Goal: Task Accomplishment & Management: Use online tool/utility

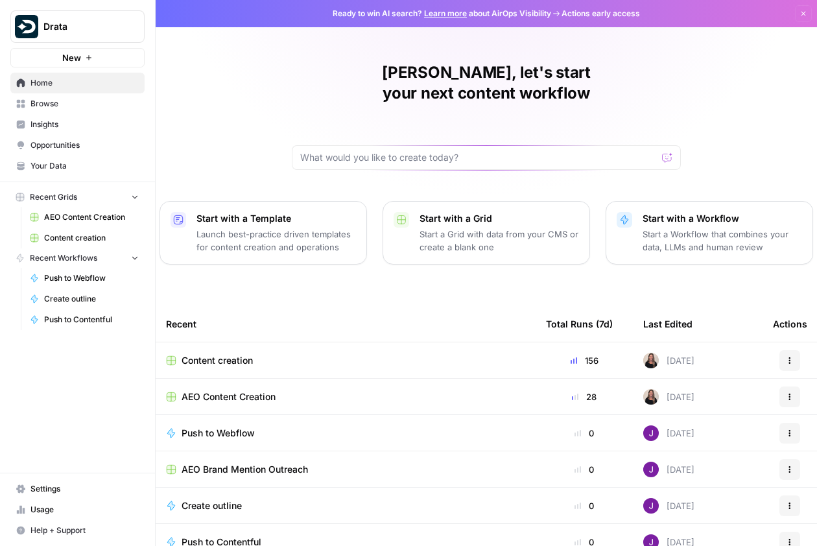
click at [208, 354] on span "Content creation" at bounding box center [217, 360] width 71 height 13
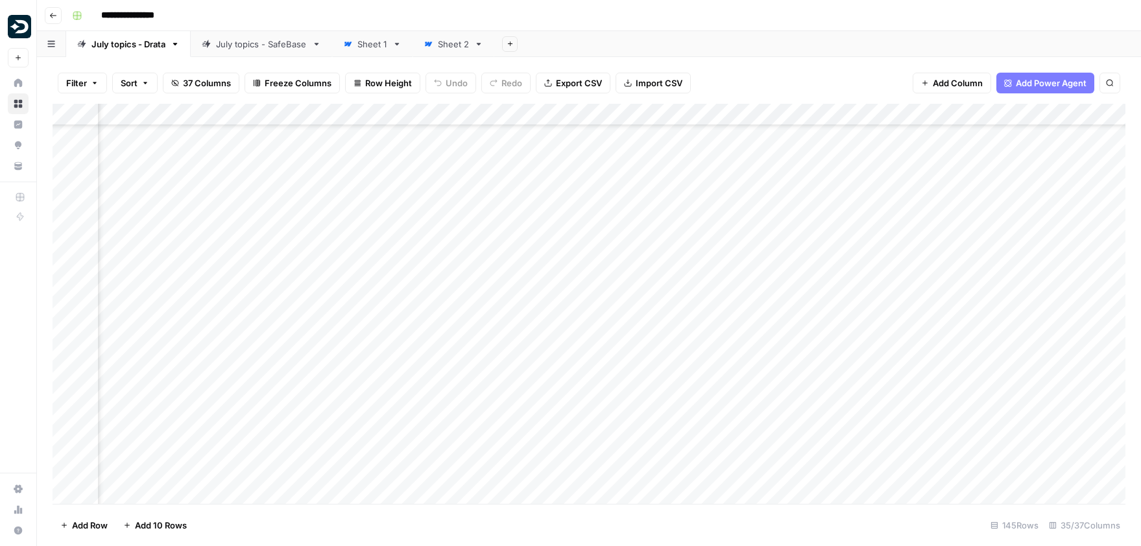
scroll to position [344, 1136]
click at [778, 297] on div "Add Column" at bounding box center [589, 304] width 1073 height 400
click at [816, 298] on div "Add Column" at bounding box center [589, 304] width 1073 height 400
click at [812, 316] on div at bounding box center [827, 303] width 119 height 36
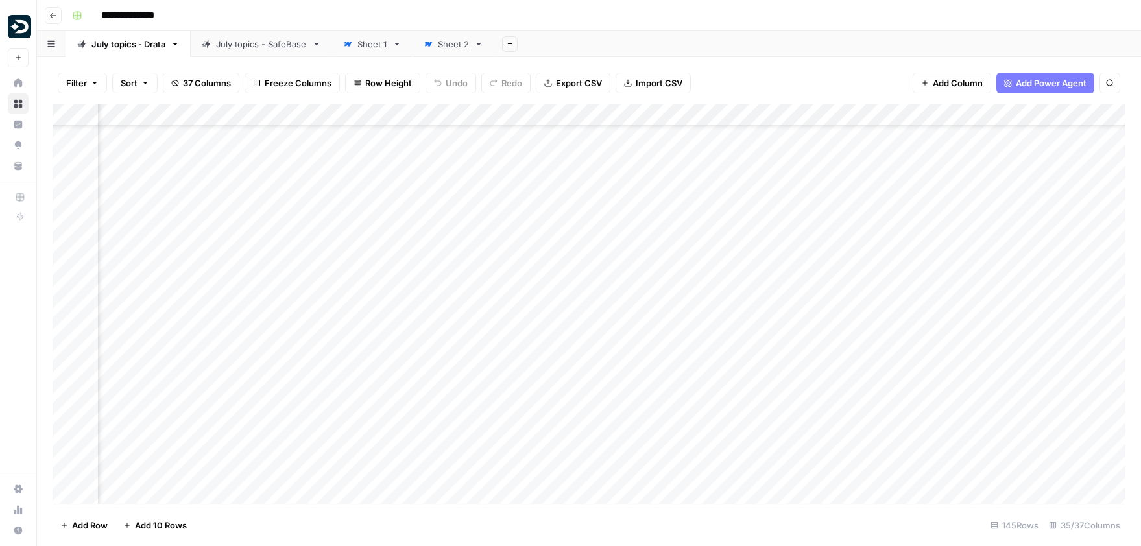
click at [813, 315] on div at bounding box center [827, 303] width 119 height 36
click at [811, 320] on div at bounding box center [827, 303] width 119 height 36
click at [811, 317] on div at bounding box center [827, 303] width 119 height 36
click at [816, 320] on div at bounding box center [827, 303] width 119 height 36
click at [791, 357] on div "Add Column" at bounding box center [589, 304] width 1073 height 400
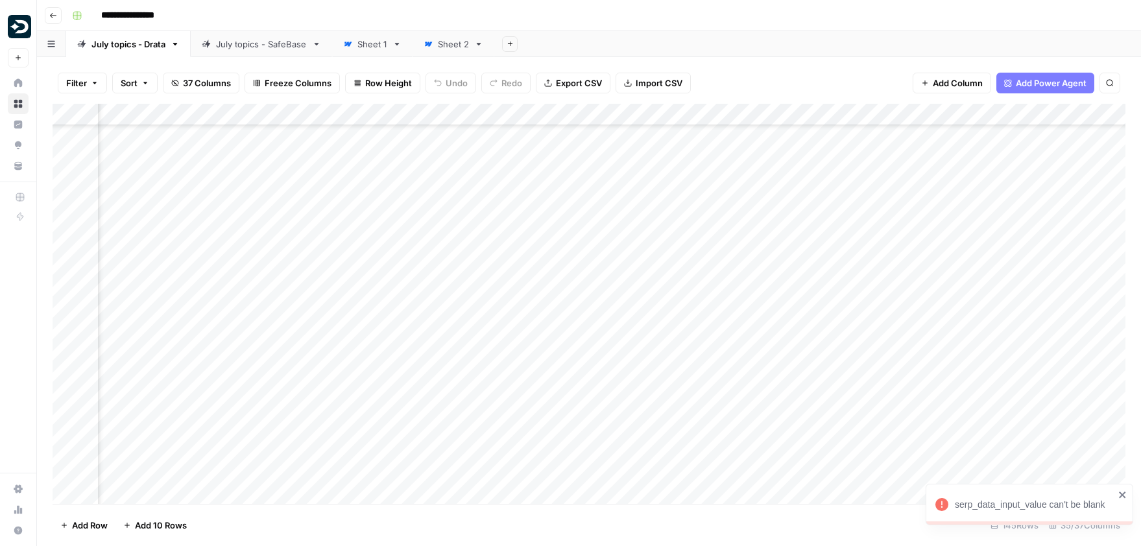
click at [785, 399] on div "Add Column" at bounding box center [589, 304] width 1073 height 400
click at [669, 331] on div "Add Column" at bounding box center [589, 304] width 1073 height 400
click at [811, 421] on div "Add Column" at bounding box center [589, 304] width 1073 height 400
click at [808, 317] on div "Add Column" at bounding box center [589, 304] width 1073 height 400
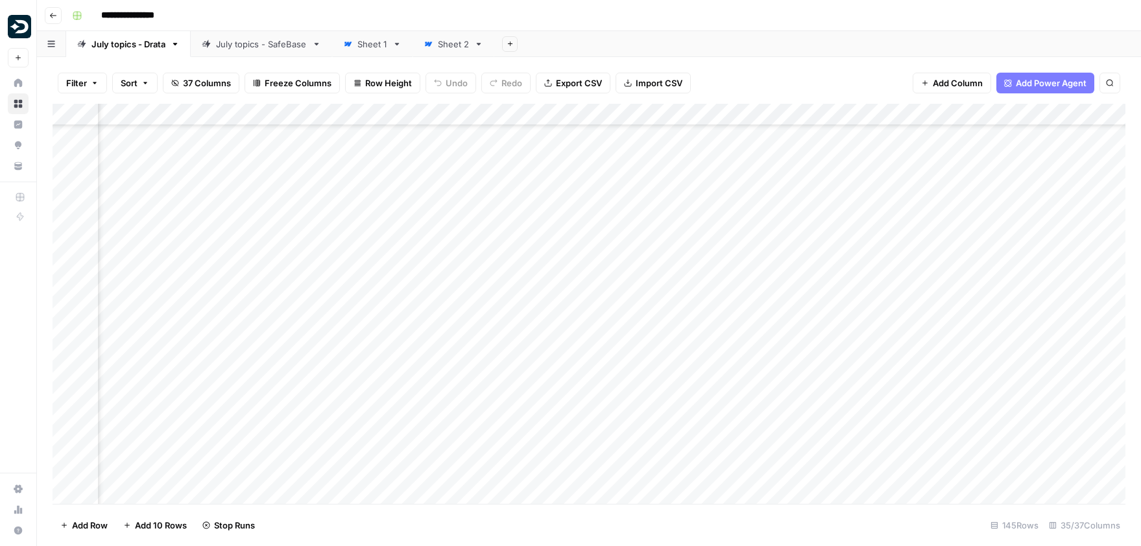
click at [816, 403] on div "Add Column" at bounding box center [589, 304] width 1073 height 400
click at [816, 336] on div "Add Column" at bounding box center [589, 304] width 1073 height 400
click at [816, 372] on div "Add Column" at bounding box center [589, 304] width 1073 height 400
click at [816, 436] on div "Add Column" at bounding box center [589, 304] width 1073 height 400
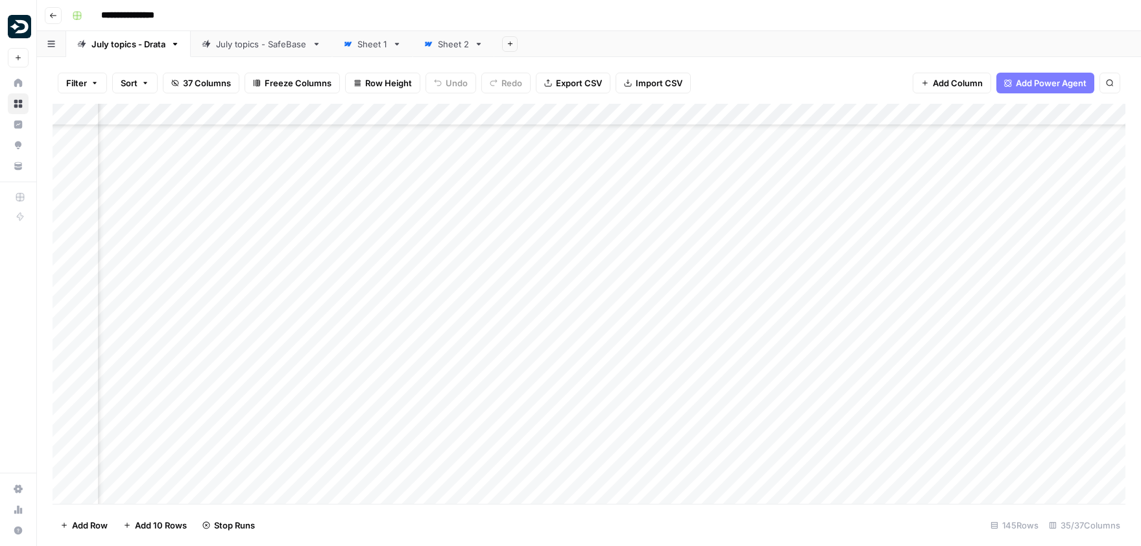
scroll to position [1368, 2159]
click at [816, 420] on div "Add Column" at bounding box center [589, 304] width 1073 height 400
click at [816, 416] on div "Add Column" at bounding box center [589, 304] width 1073 height 400
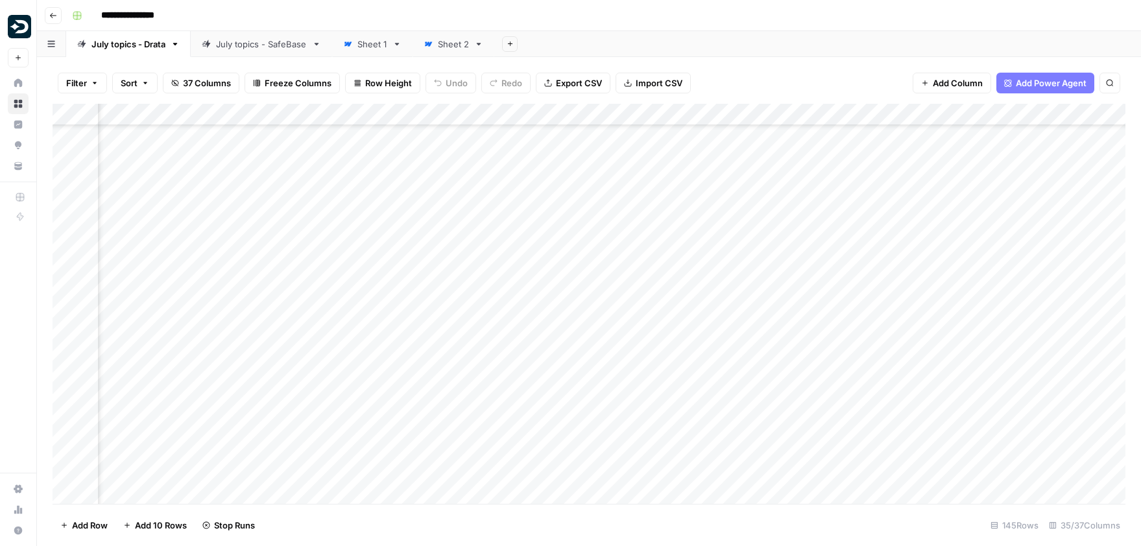
click at [816, 406] on div "Add Column" at bounding box center [589, 304] width 1073 height 400
click at [816, 405] on div "Add Column" at bounding box center [589, 304] width 1073 height 400
click at [816, 396] on div "Add Column" at bounding box center [589, 304] width 1073 height 400
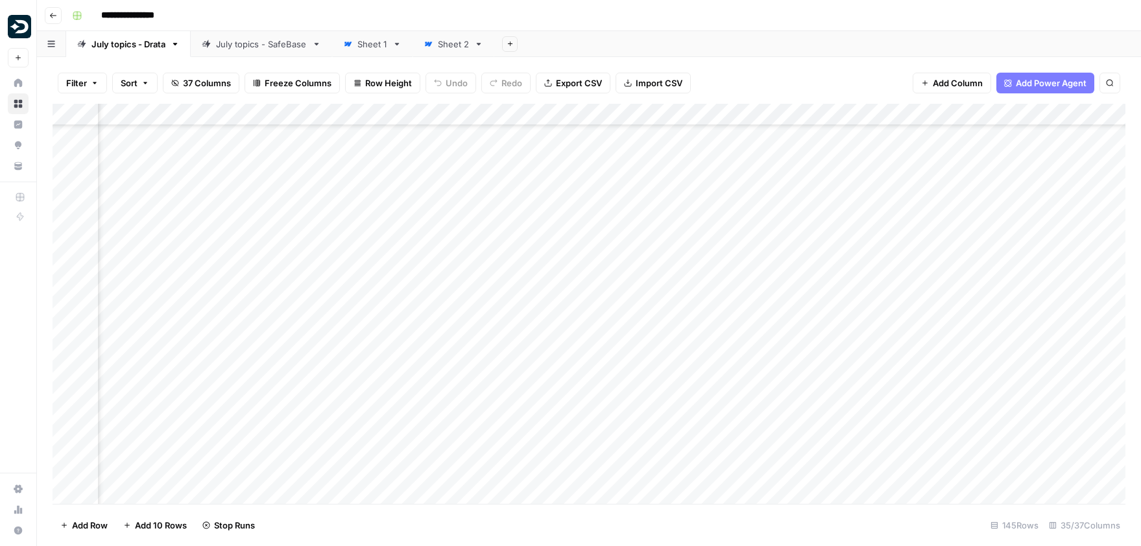
scroll to position [1563, 2159]
click at [816, 394] on div "Add Column" at bounding box center [589, 304] width 1073 height 400
click at [816, 378] on div "Add Column" at bounding box center [589, 304] width 1073 height 400
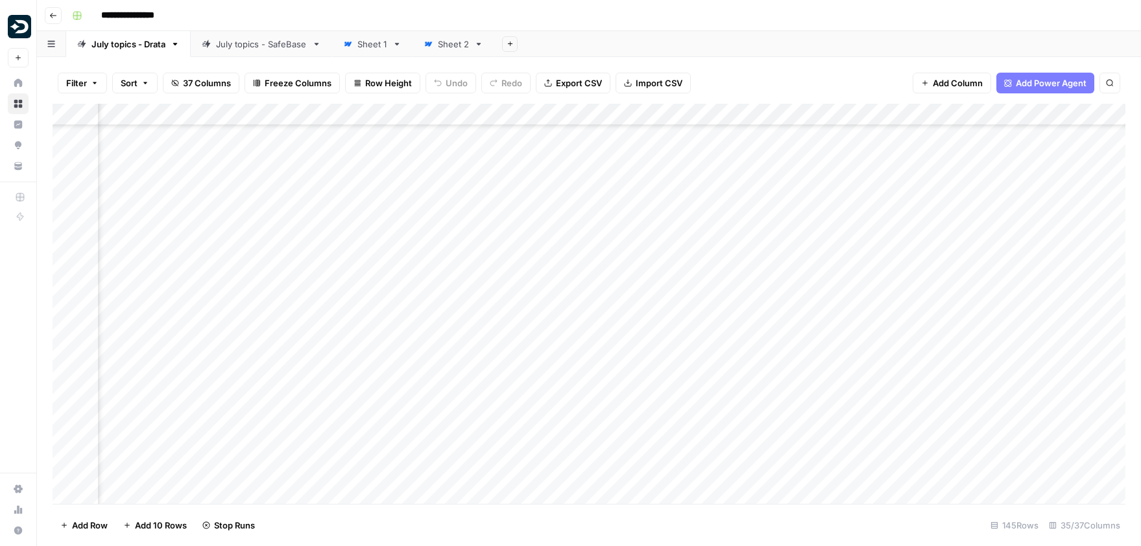
click at [816, 359] on div "Add Column" at bounding box center [589, 304] width 1073 height 400
click at [816, 391] on div "Add Column" at bounding box center [589, 304] width 1073 height 400
click at [816, 422] on div "Add Column" at bounding box center [589, 304] width 1073 height 400
click at [816, 395] on div "Add Column" at bounding box center [589, 304] width 1073 height 400
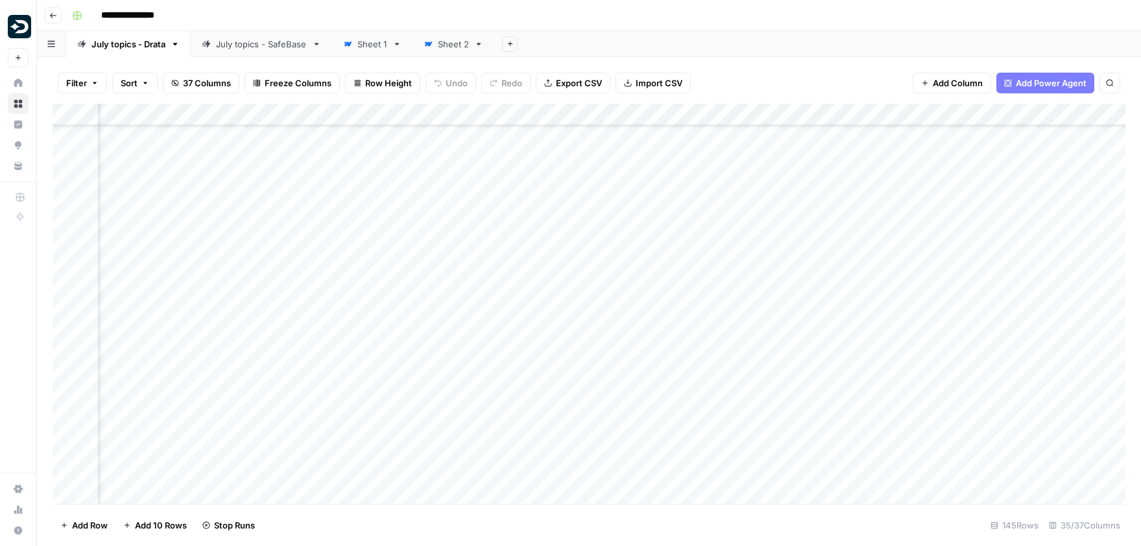
scroll to position [1930, 1898]
click at [645, 228] on div "Add Column" at bounding box center [589, 304] width 1073 height 400
click at [645, 266] on div "Add Column" at bounding box center [589, 304] width 1073 height 400
click at [644, 295] on div "Add Column" at bounding box center [589, 304] width 1073 height 400
click at [647, 331] on div "Add Column" at bounding box center [589, 304] width 1073 height 400
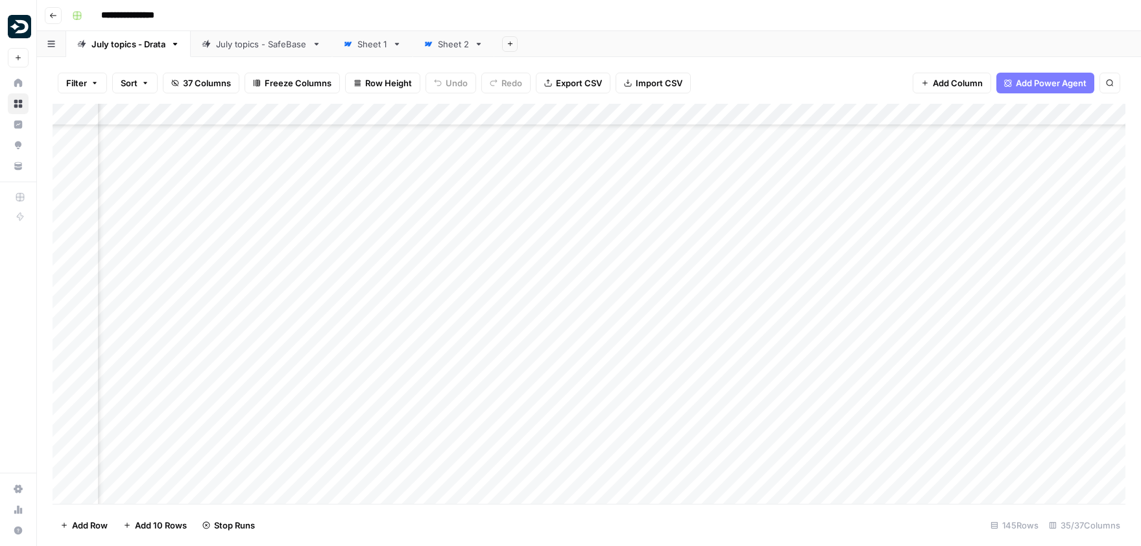
click at [648, 361] on div "Add Column" at bounding box center [589, 304] width 1073 height 400
click at [650, 401] on div "Add Column" at bounding box center [589, 304] width 1073 height 400
click at [647, 431] on div "Add Column" at bounding box center [589, 304] width 1073 height 400
click at [637, 340] on div "Add Column" at bounding box center [589, 304] width 1073 height 400
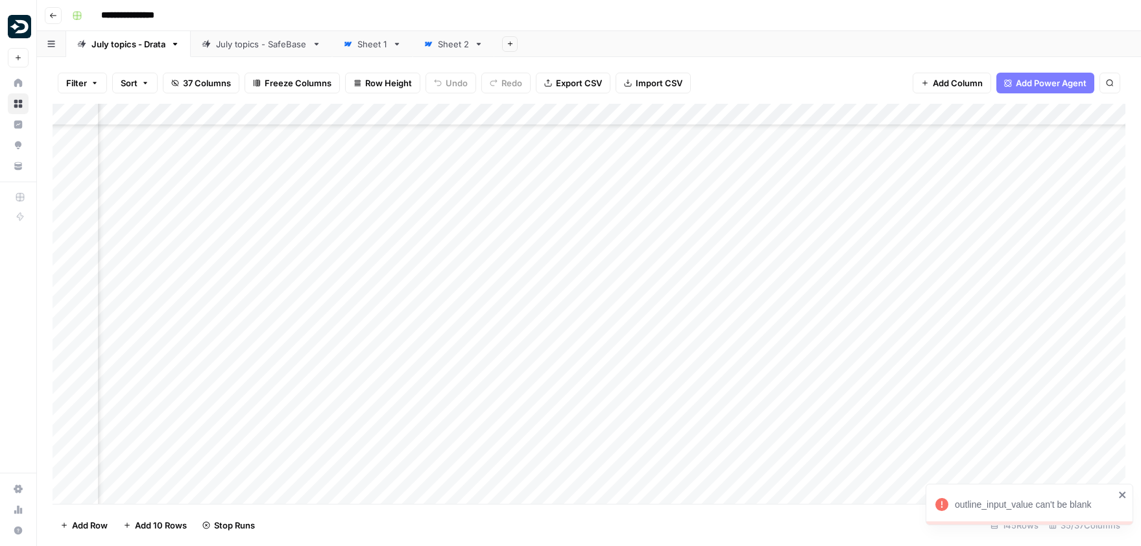
click at [647, 342] on div "Add Column" at bounding box center [589, 304] width 1073 height 400
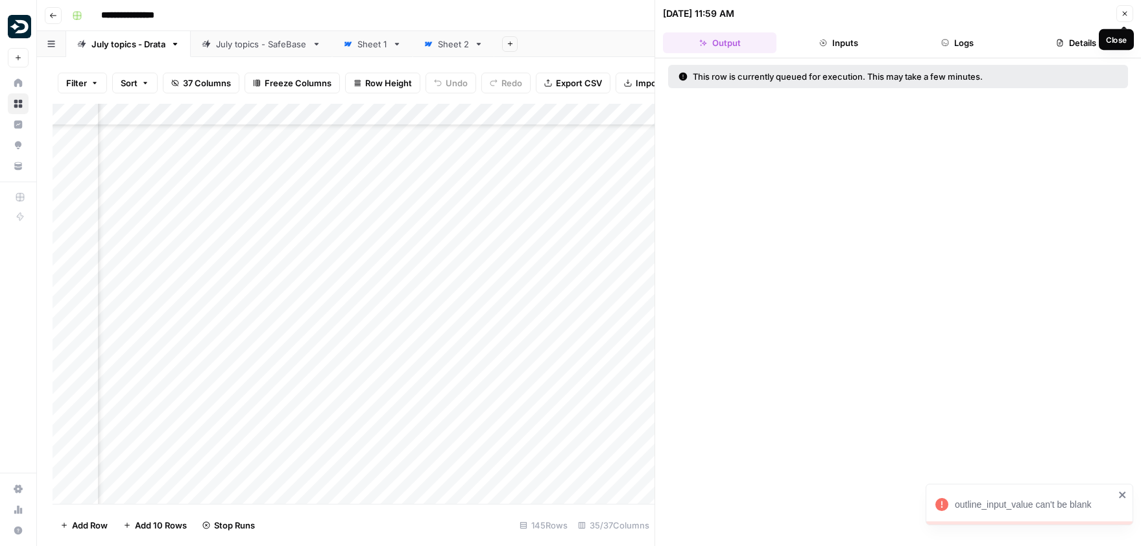
click at [816, 14] on span "Close" at bounding box center [1128, 14] width 1 height 1
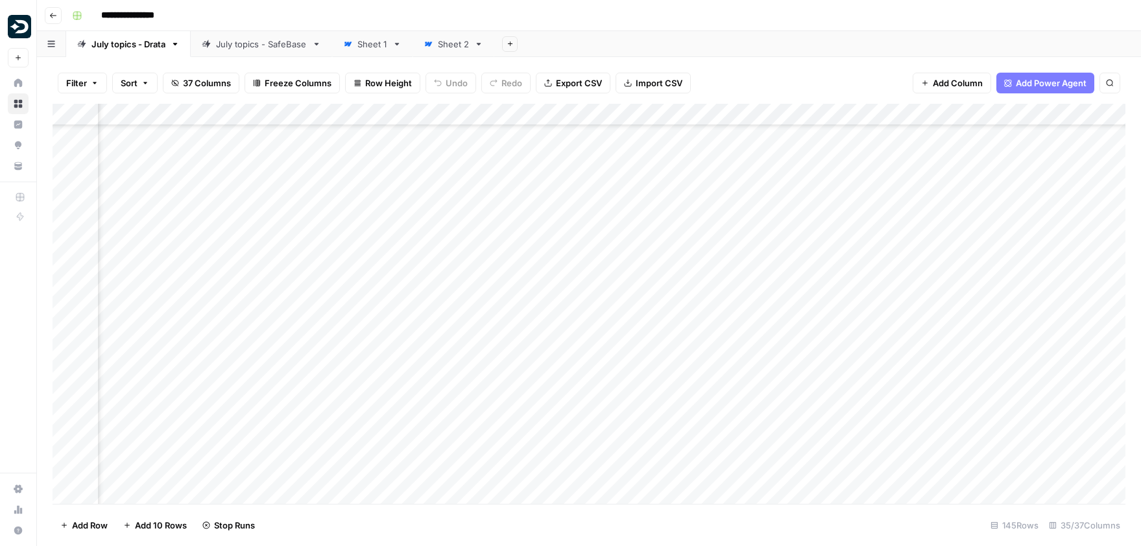
click at [650, 377] on div "Add Column" at bounding box center [589, 304] width 1073 height 400
click at [648, 409] on div "Add Column" at bounding box center [589, 304] width 1073 height 400
click at [647, 325] on div "Add Column" at bounding box center [589, 304] width 1073 height 400
click at [645, 355] on div "Add Column" at bounding box center [589, 304] width 1073 height 400
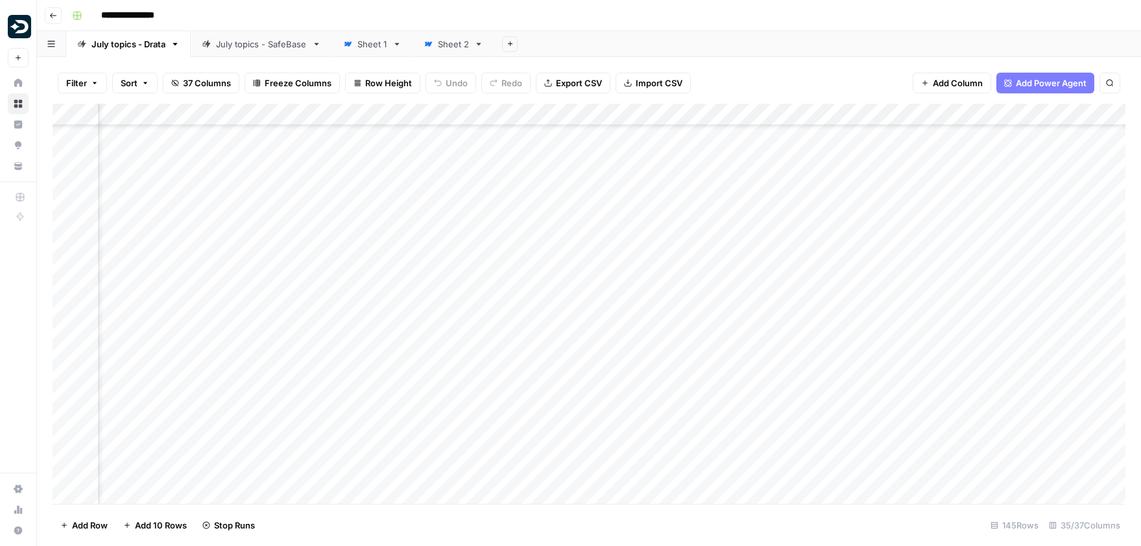
click at [645, 387] on div "Add Column" at bounding box center [589, 304] width 1073 height 400
click at [645, 427] on div "Add Column" at bounding box center [589, 304] width 1073 height 400
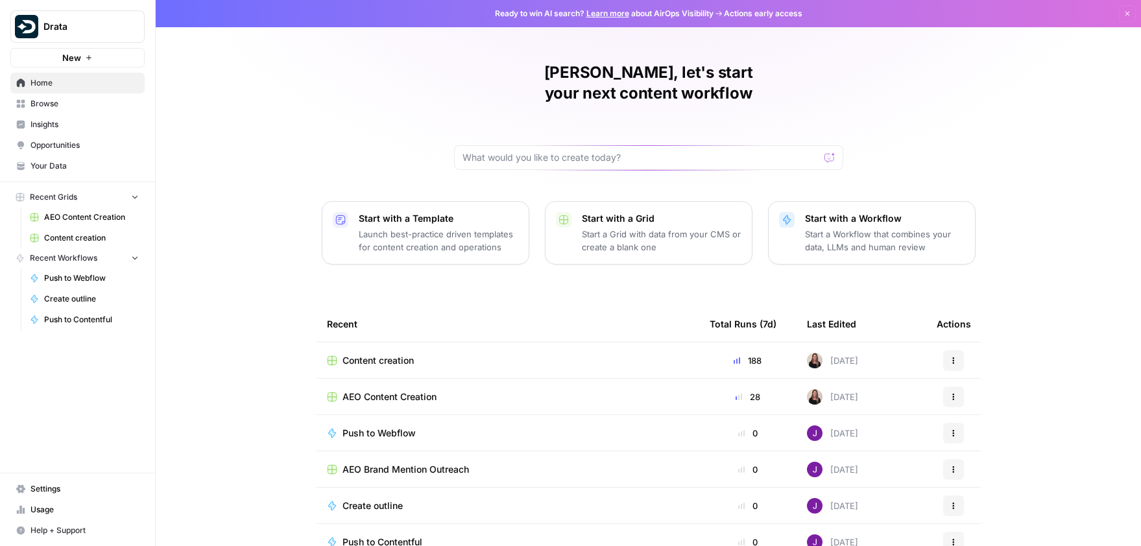
click at [407, 354] on span "Content creation" at bounding box center [377, 360] width 71 height 13
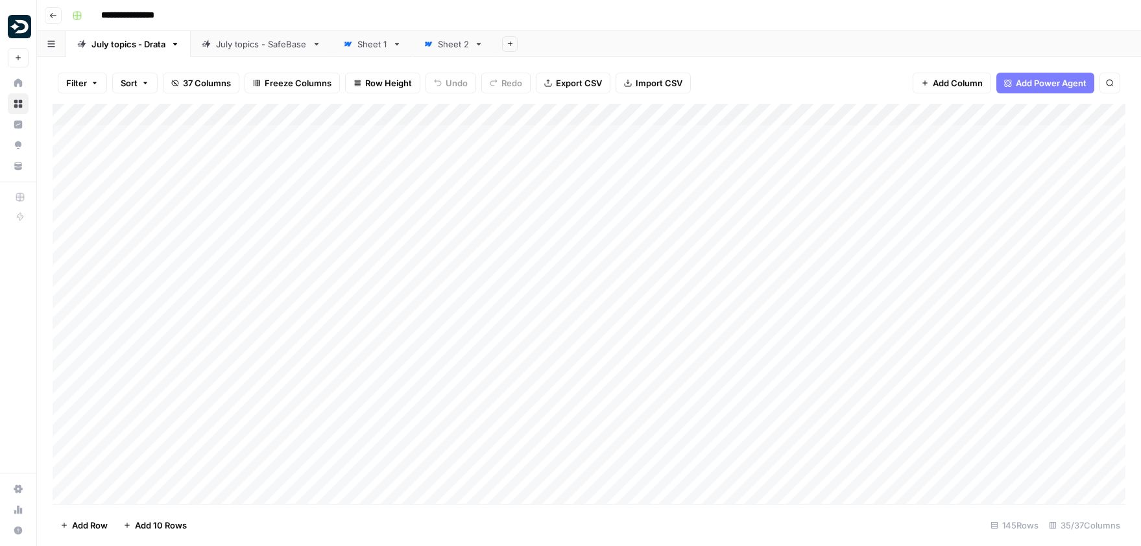
click at [816, 117] on div "Add Column" at bounding box center [589, 304] width 1073 height 400
click at [816, 143] on input "Search Volume Data" at bounding box center [932, 145] width 132 height 13
click at [60, 196] on div "Add Column" at bounding box center [589, 304] width 1073 height 400
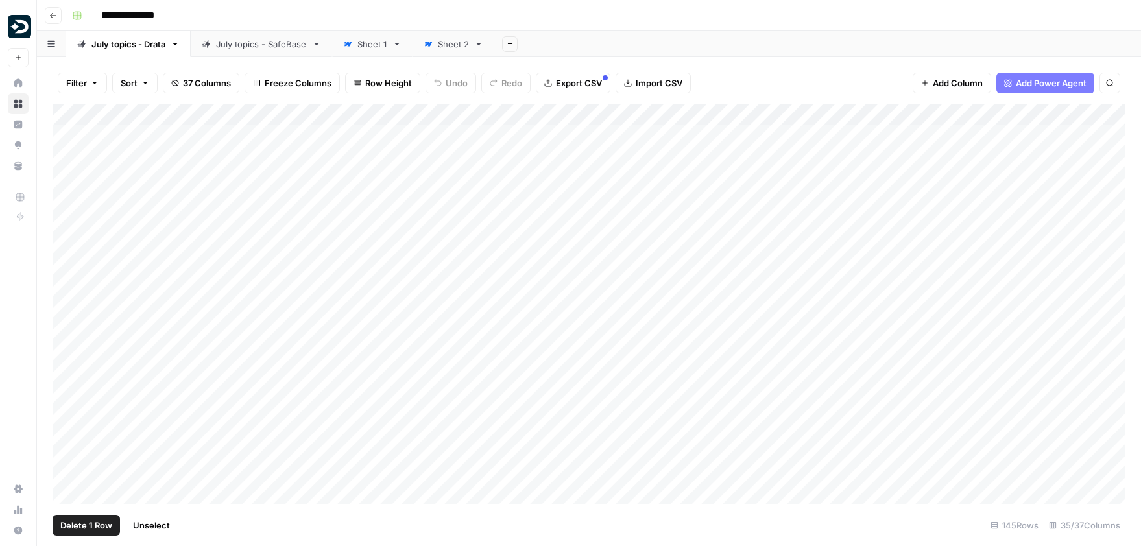
click at [67, 212] on div "Add Column" at bounding box center [589, 304] width 1073 height 400
click at [69, 342] on div "Add Column" at bounding box center [589, 304] width 1073 height 400
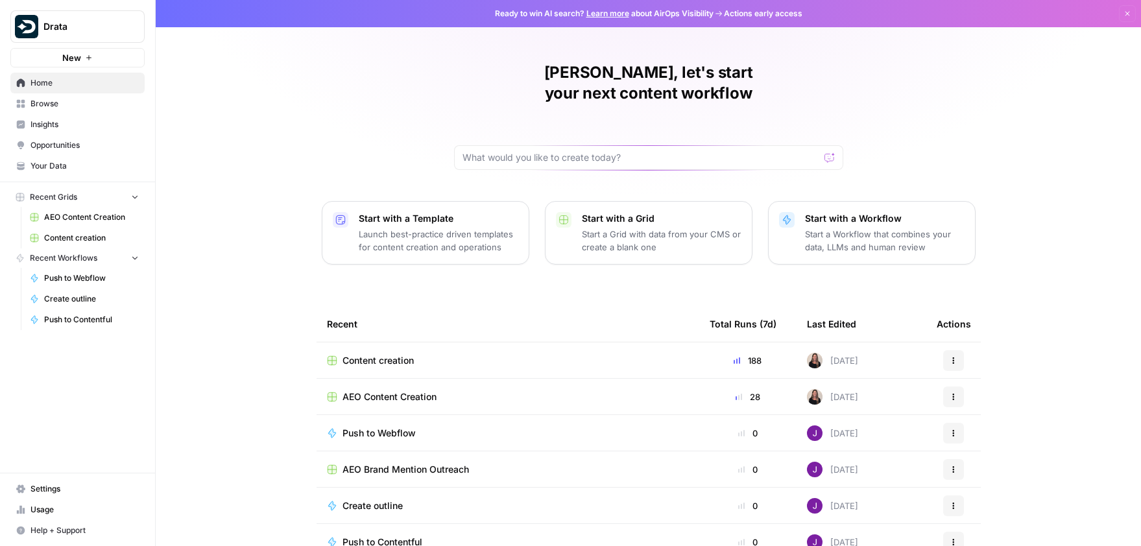
click at [388, 342] on td "Content creation" at bounding box center [507, 360] width 383 height 36
click at [394, 354] on span "Content creation" at bounding box center [377, 360] width 71 height 13
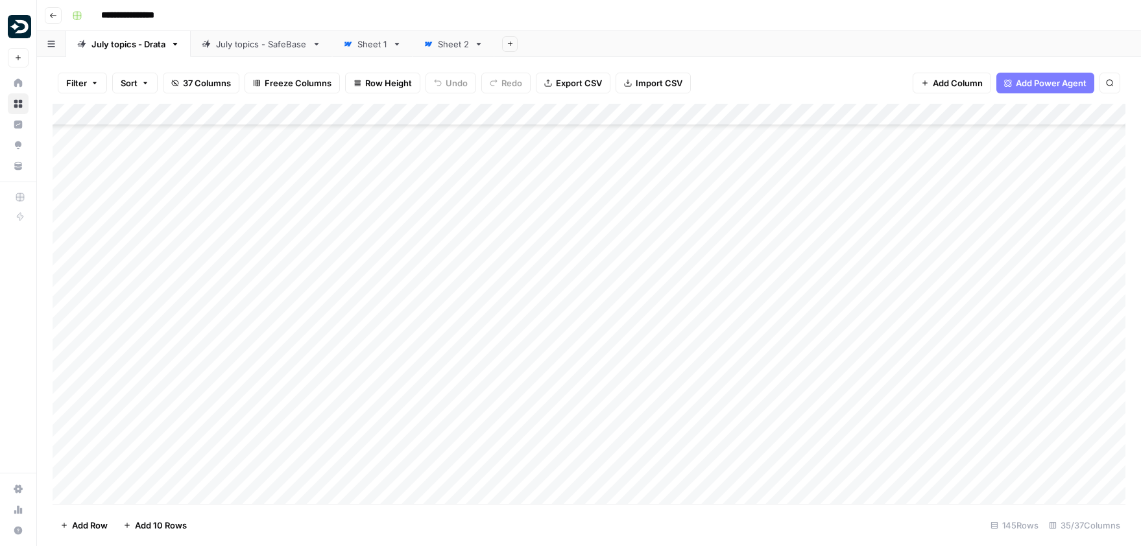
scroll to position [264, 0]
click at [64, 384] on div "Add Column" at bounding box center [589, 304] width 1073 height 400
click at [69, 231] on div "Add Column" at bounding box center [589, 304] width 1073 height 400
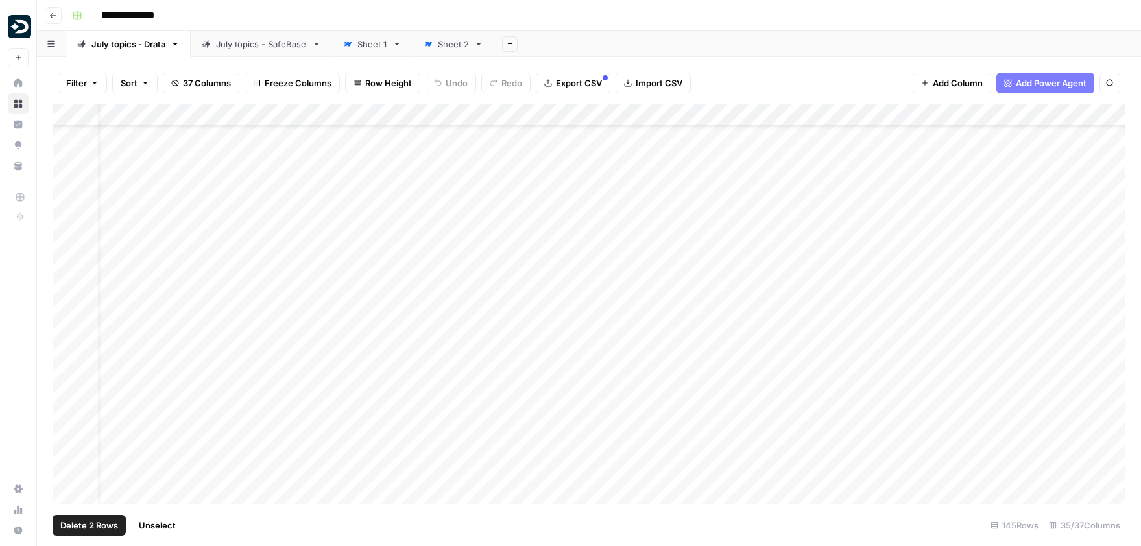
click at [67, 239] on div "Add Column" at bounding box center [589, 304] width 1073 height 400
click at [67, 268] on div "Add Column" at bounding box center [589, 304] width 1073 height 400
click at [64, 258] on div "Add Column" at bounding box center [589, 304] width 1073 height 400
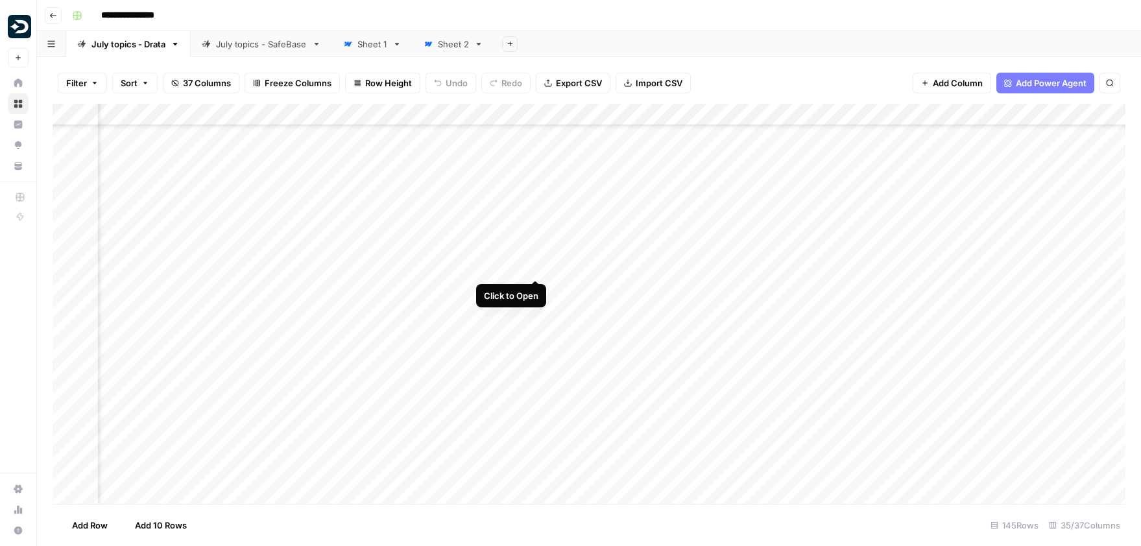
click at [537, 250] on div "Add Column" at bounding box center [589, 304] width 1073 height 400
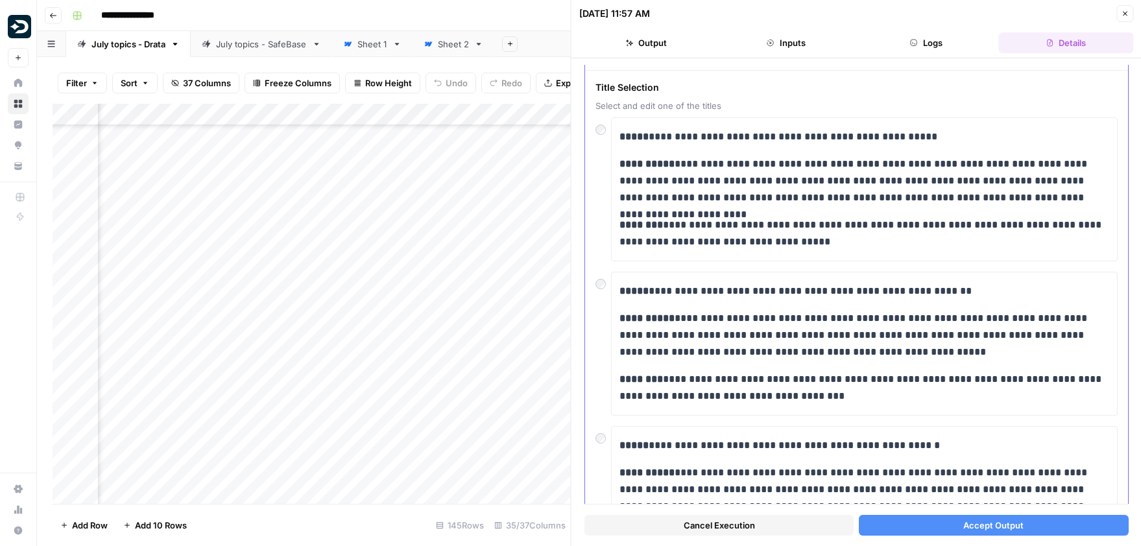
scroll to position [42, 0]
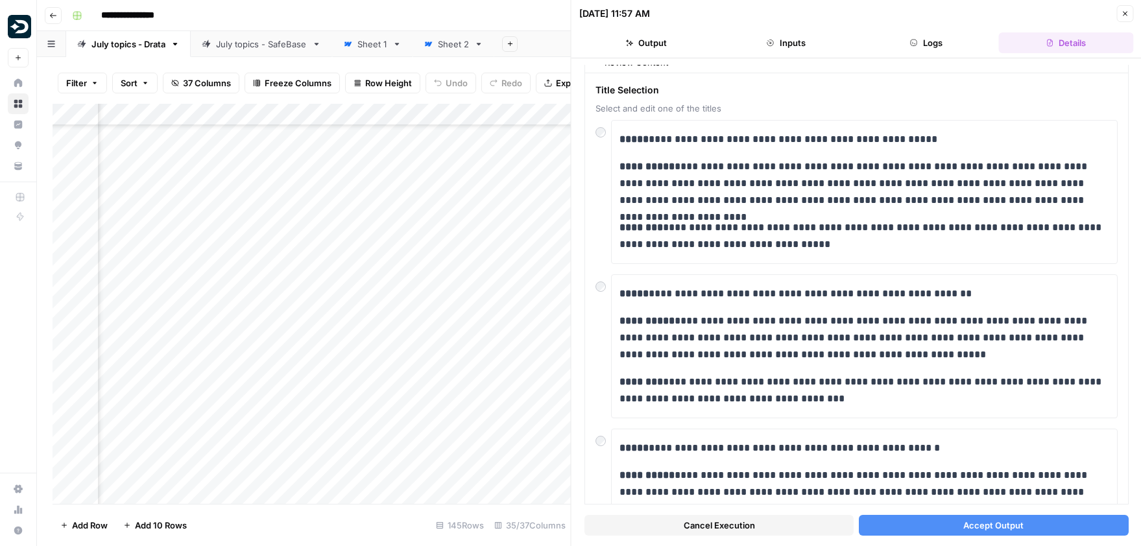
click at [816, 529] on button "Accept Output" at bounding box center [993, 525] width 269 height 21
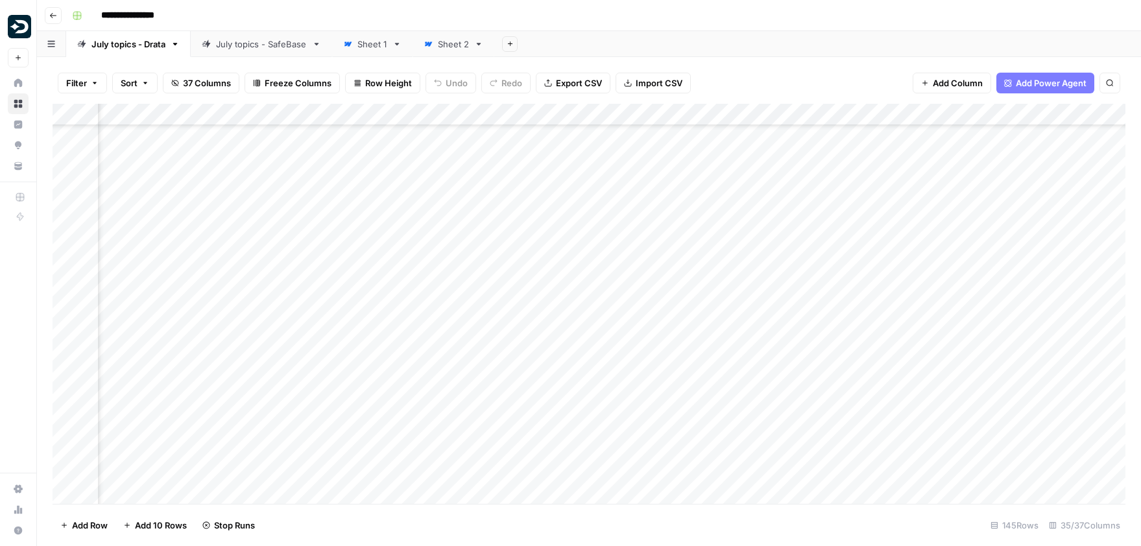
scroll to position [965, 1474]
click at [534, 316] on div "Add Column" at bounding box center [589, 304] width 1073 height 400
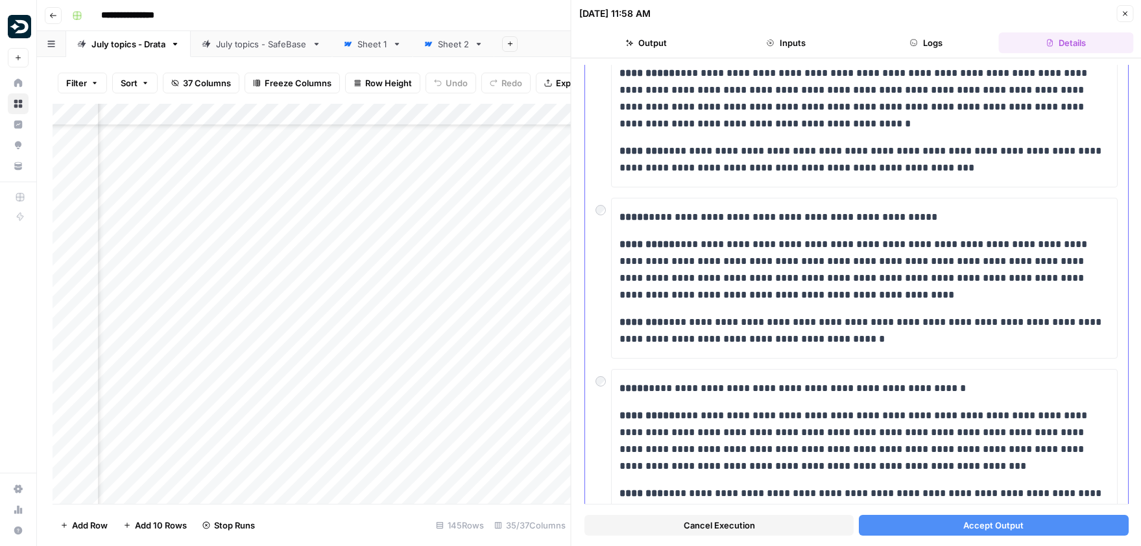
scroll to position [542, 0]
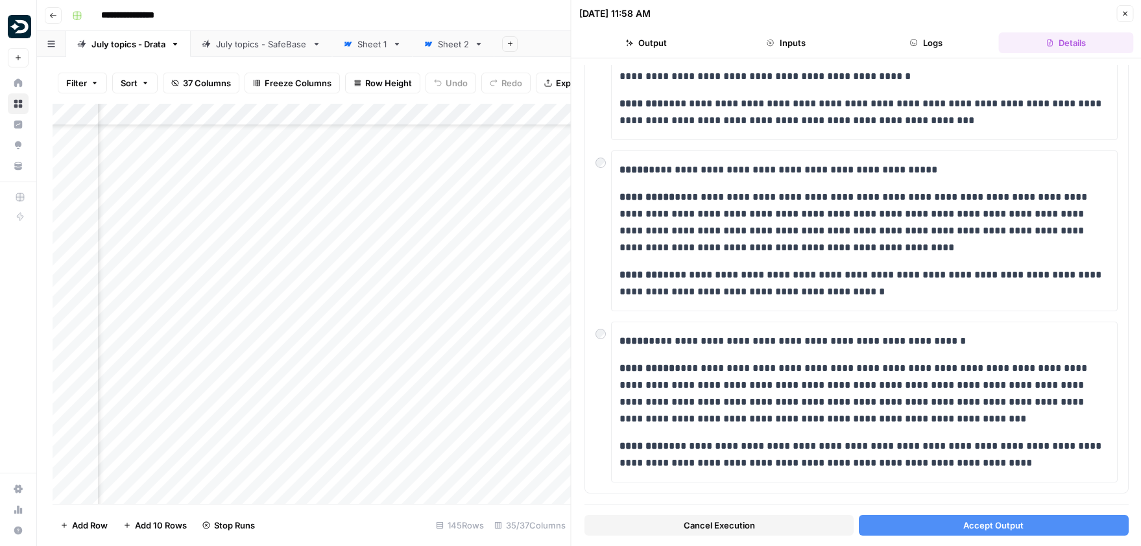
click at [816, 526] on button "Accept Output" at bounding box center [993, 525] width 269 height 21
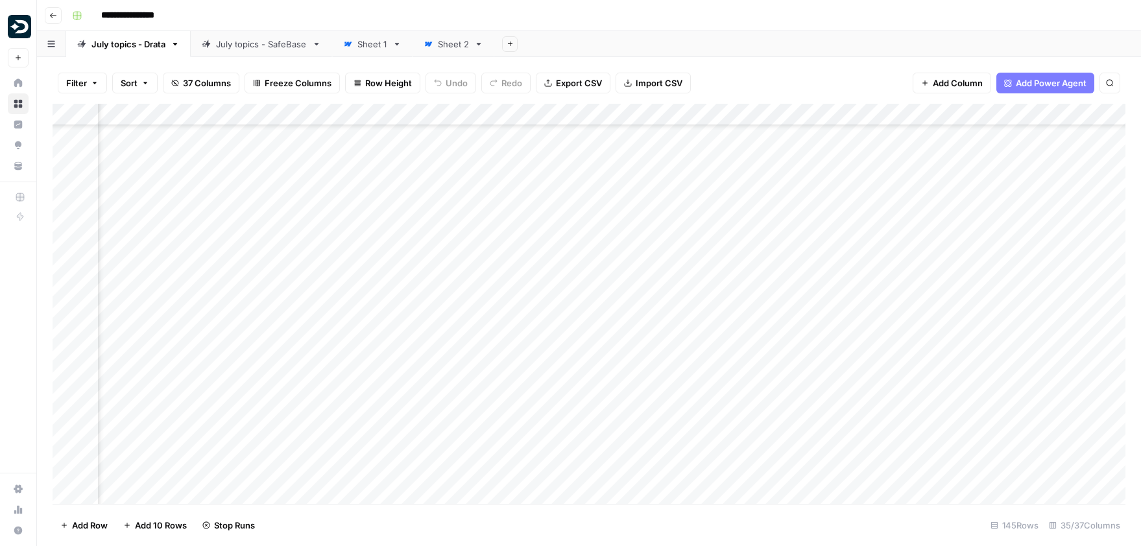
scroll to position [1024, 1474]
click at [534, 325] on div "Add Column" at bounding box center [589, 304] width 1073 height 400
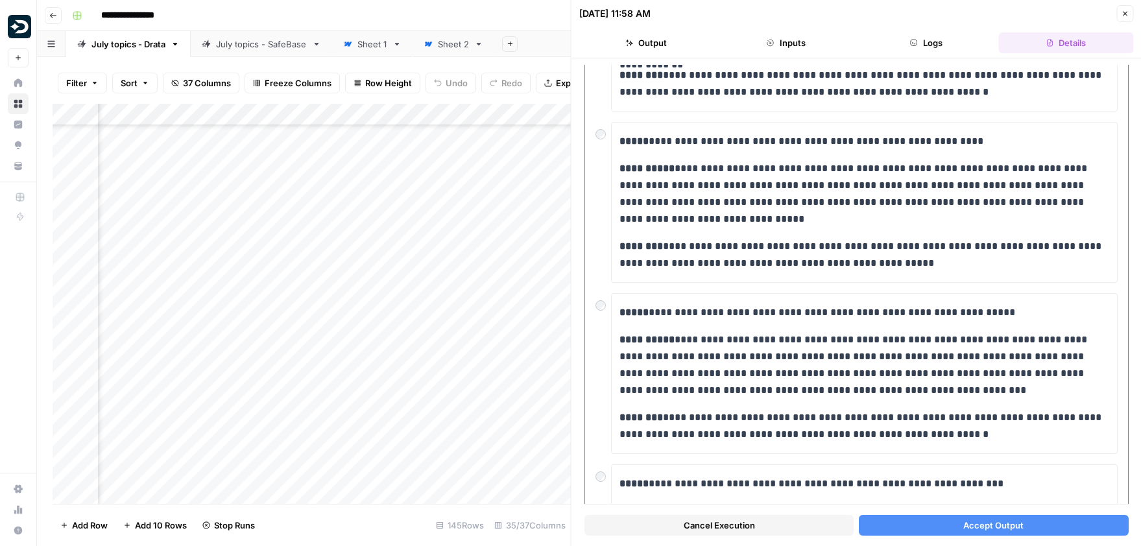
scroll to position [212, 0]
click at [816, 527] on button "Accept Output" at bounding box center [993, 525] width 269 height 21
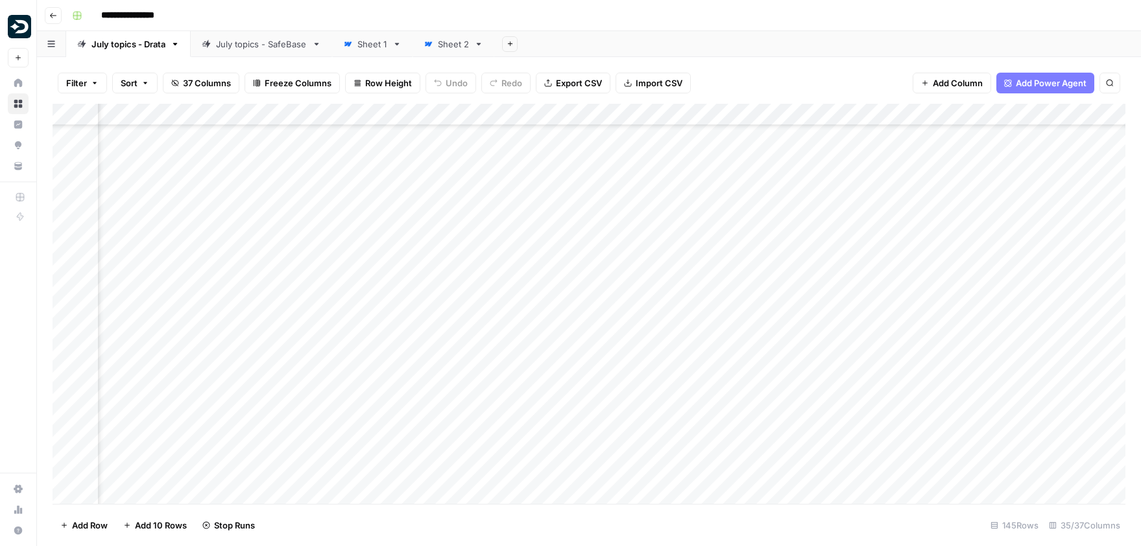
click at [534, 358] on div "Add Column" at bounding box center [589, 304] width 1073 height 400
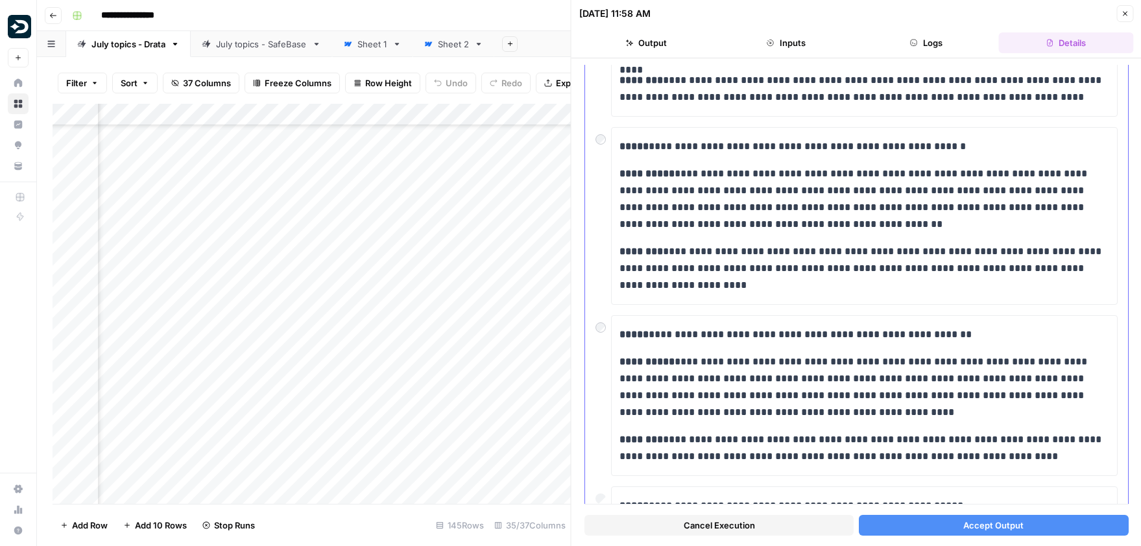
scroll to position [314, 0]
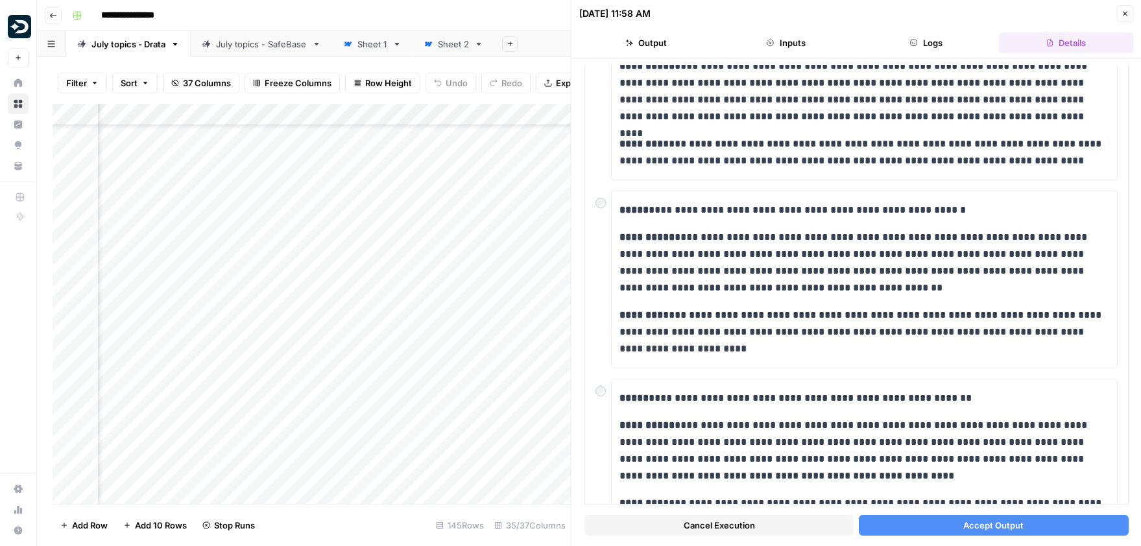
click at [816, 525] on button "Accept Output" at bounding box center [993, 525] width 269 height 21
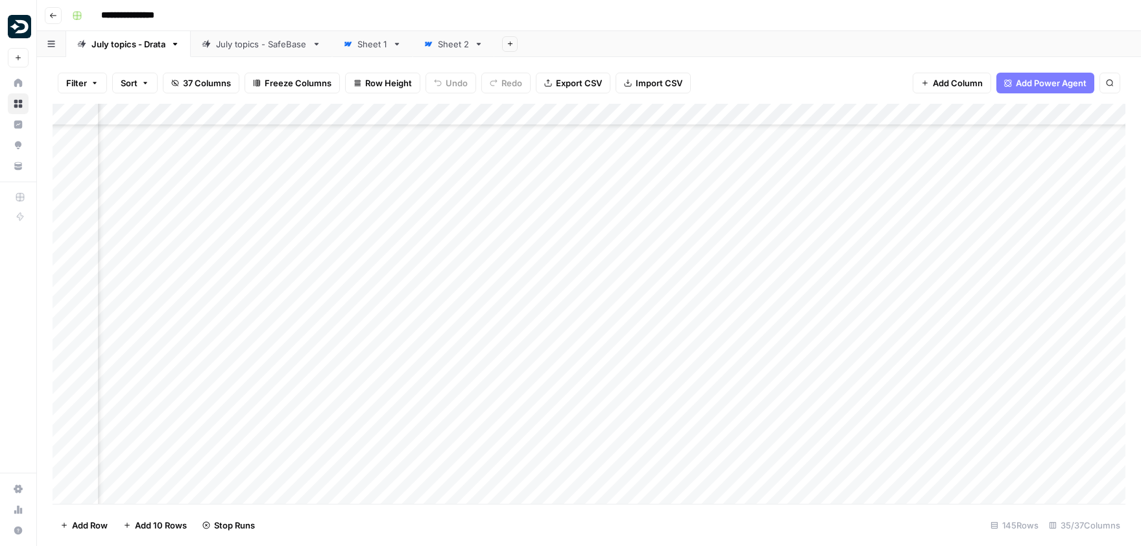
scroll to position [1348, 1474]
click at [534, 202] on div "Add Column" at bounding box center [589, 304] width 1073 height 400
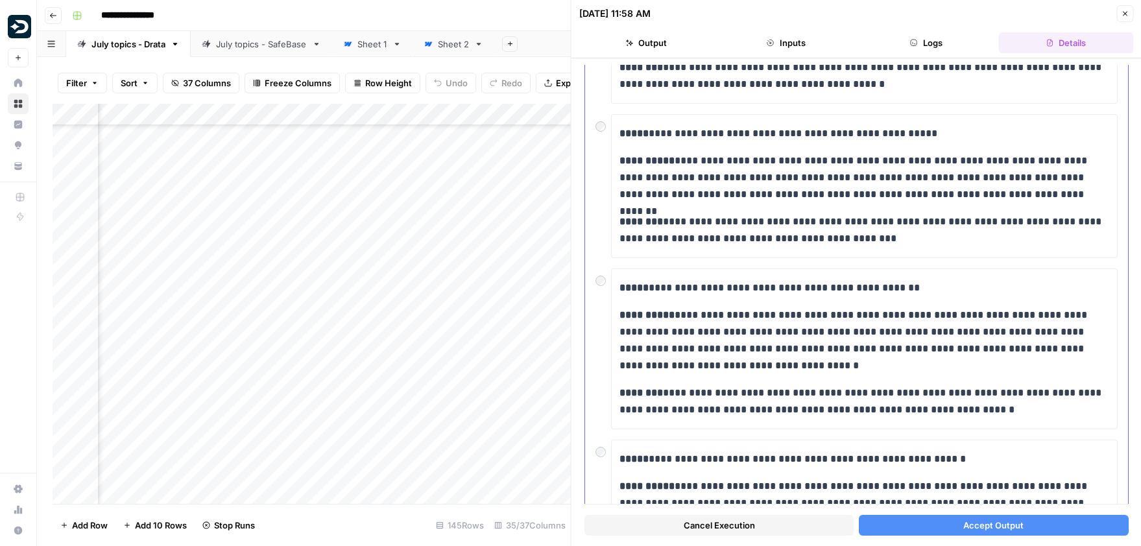
scroll to position [395, 0]
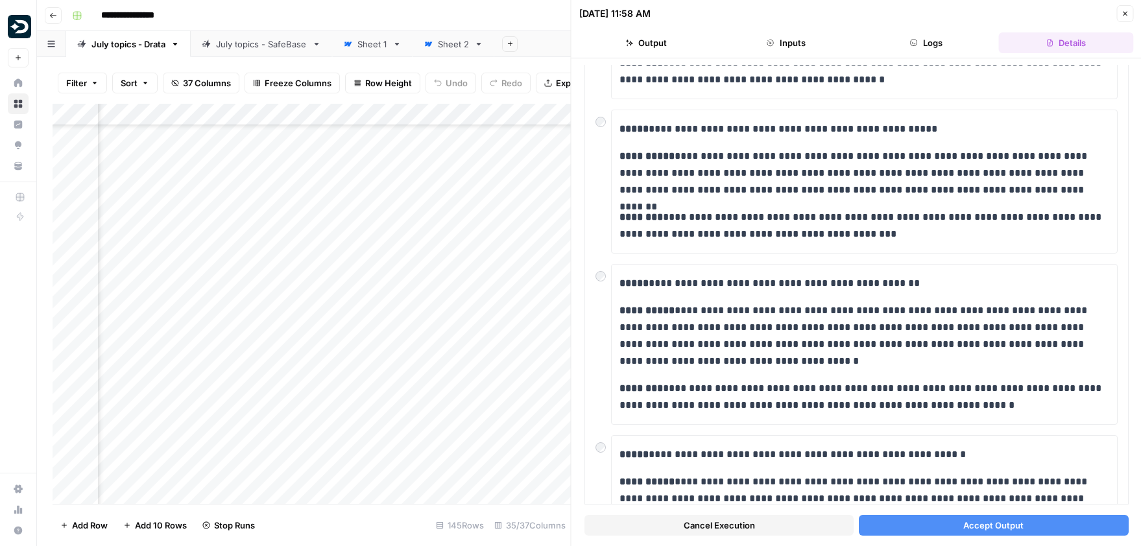
click at [816, 521] on button "Accept Output" at bounding box center [993, 525] width 269 height 21
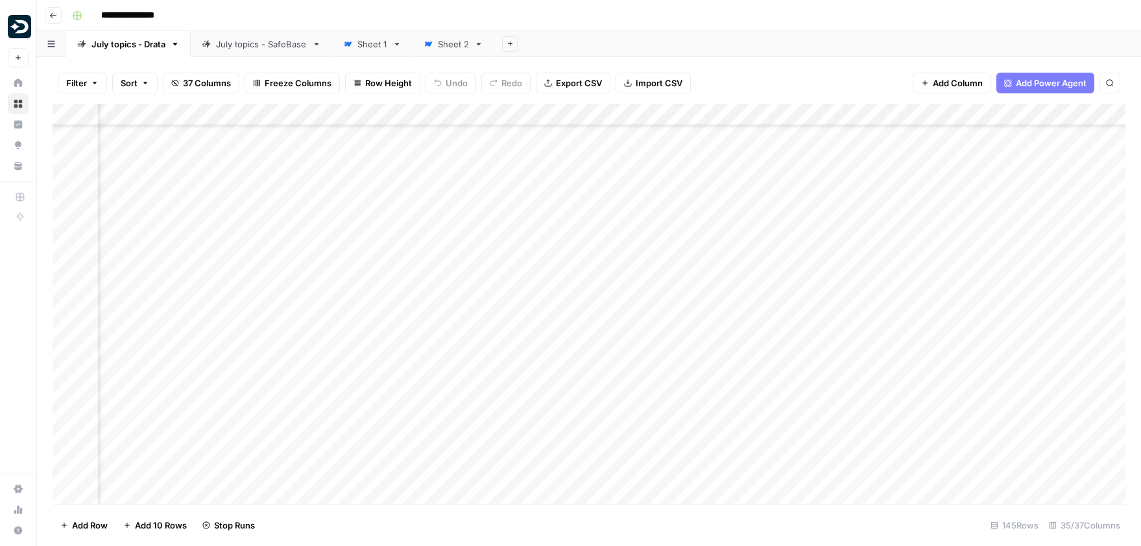
scroll to position [1446, 2524]
click at [724, 209] on div "Add Column" at bounding box center [589, 304] width 1073 height 400
click at [722, 242] on div "Add Column" at bounding box center [589, 304] width 1073 height 400
click at [722, 307] on div "Add Column" at bounding box center [589, 304] width 1073 height 400
click at [719, 344] on div "Add Column" at bounding box center [589, 304] width 1073 height 400
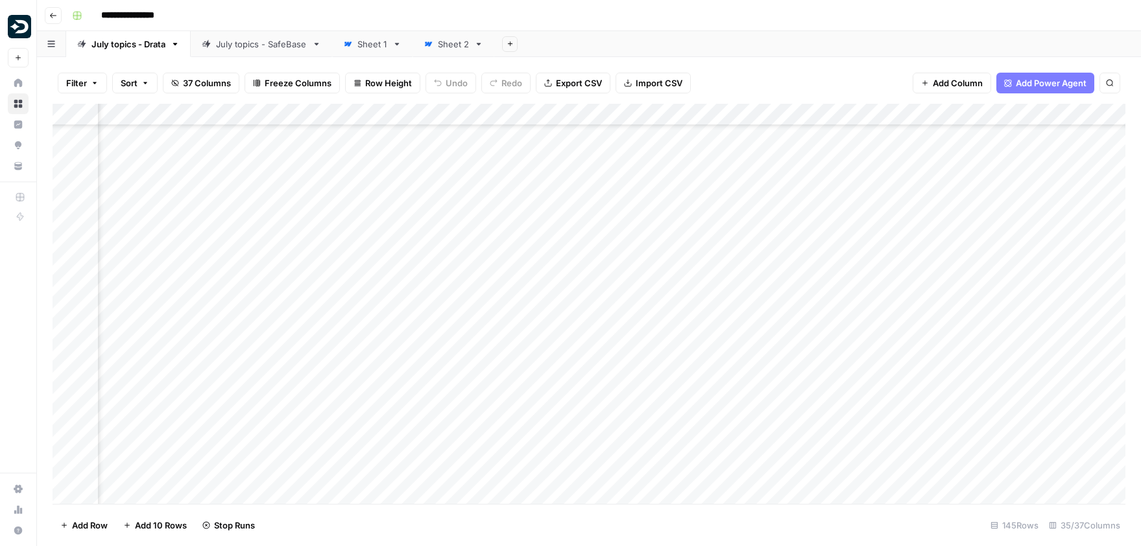
click at [719, 377] on div "Add Column" at bounding box center [589, 304] width 1073 height 400
click at [720, 409] on div "Add Column" at bounding box center [589, 304] width 1073 height 400
click at [722, 445] on div "Add Column" at bounding box center [589, 304] width 1073 height 400
click at [722, 442] on div "Add Column" at bounding box center [589, 304] width 1073 height 400
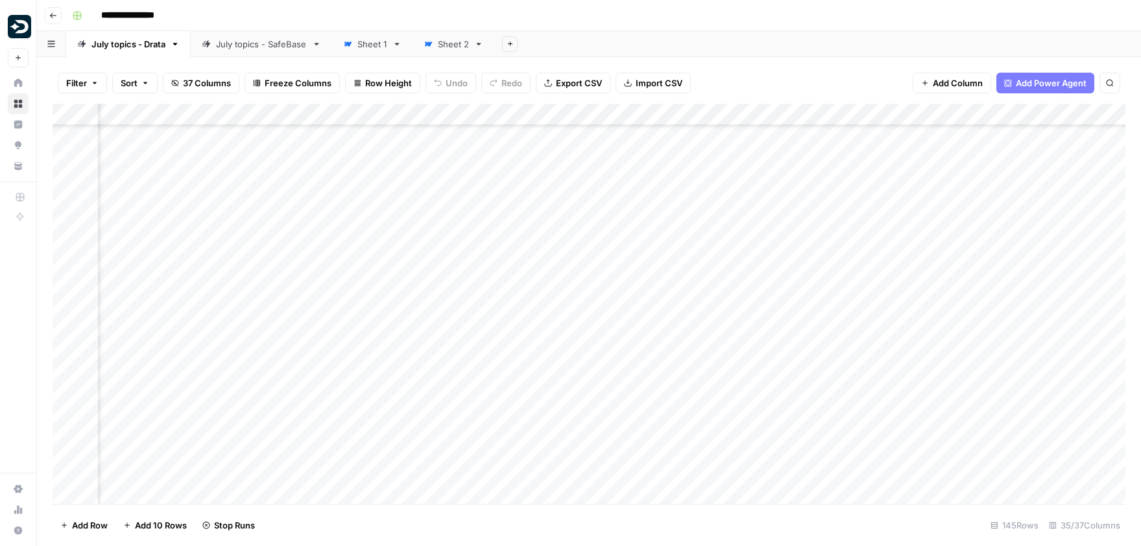
click at [722, 469] on div "Add Column" at bounding box center [589, 304] width 1073 height 400
click at [722, 436] on div "Add Column" at bounding box center [589, 304] width 1073 height 400
click at [722, 429] on div "Add Column" at bounding box center [589, 304] width 1073 height 400
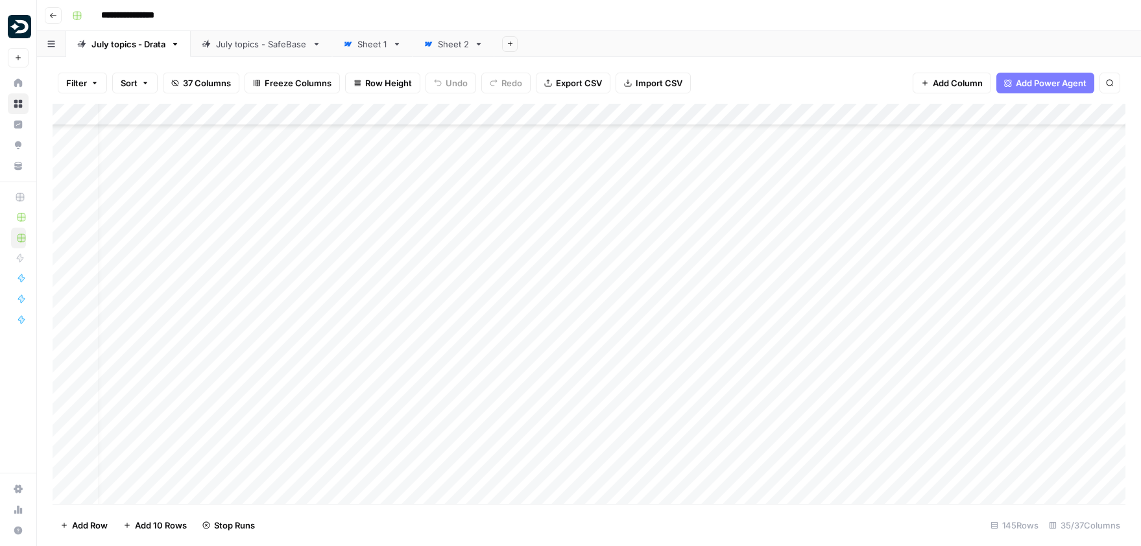
scroll to position [1813, 0]
click at [291, 44] on div "July topics - SafeBase" at bounding box center [261, 44] width 91 height 13
click at [139, 47] on div "July topics - Drata" at bounding box center [128, 44] width 74 height 13
click at [675, 370] on div "Add Column" at bounding box center [589, 304] width 1073 height 400
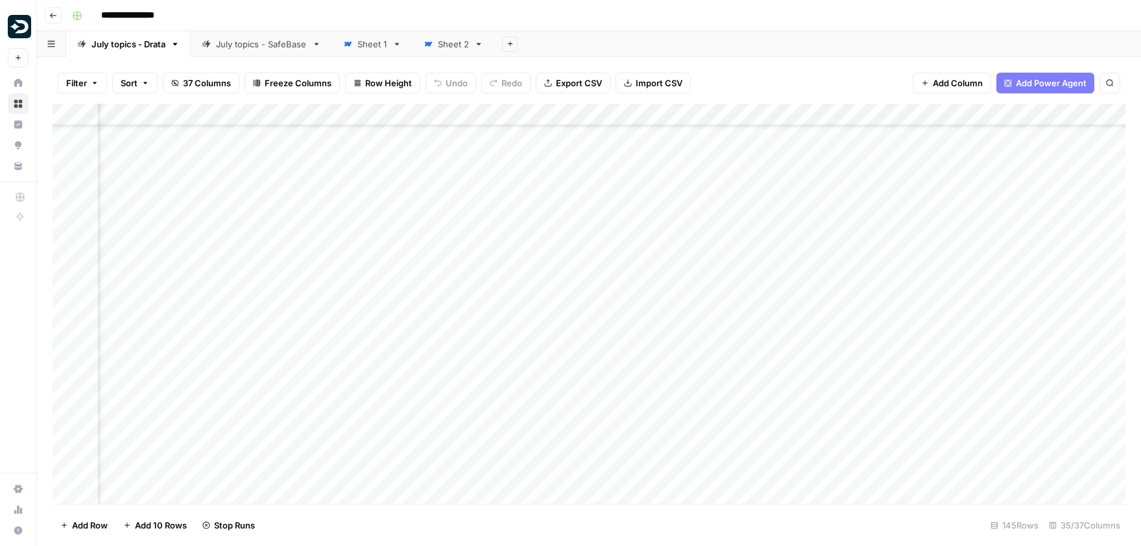
click at [712, 403] on div "Add Column" at bounding box center [589, 304] width 1073 height 400
click at [713, 437] on div "Add Column" at bounding box center [589, 304] width 1073 height 400
click at [481, 201] on div "Add Column" at bounding box center [589, 304] width 1073 height 400
click at [477, 236] on div "Add Column" at bounding box center [589, 304] width 1073 height 400
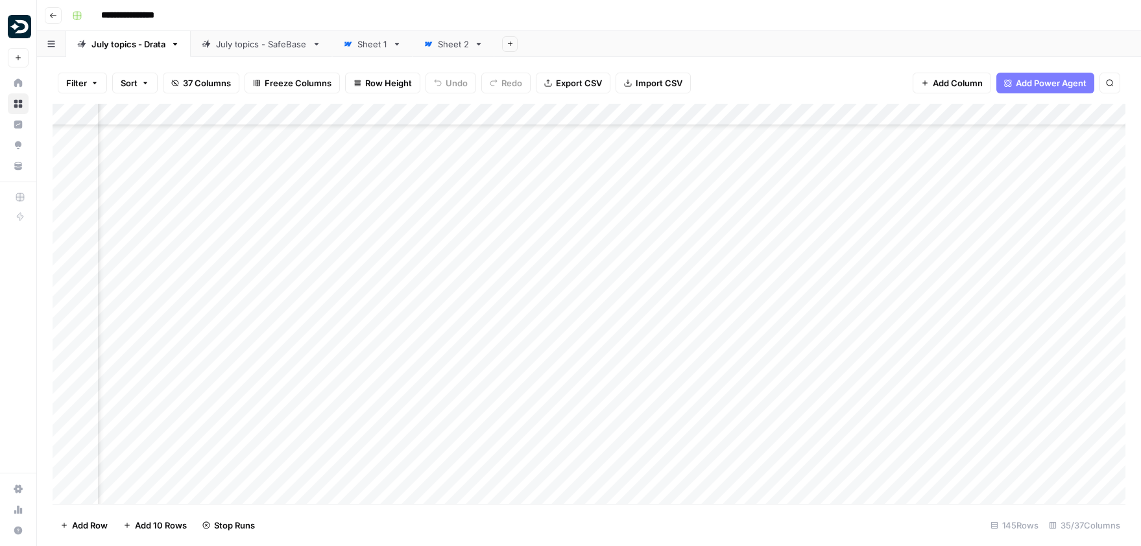
click at [476, 273] on div "Add Column" at bounding box center [589, 304] width 1073 height 400
click at [480, 303] on div "Add Column" at bounding box center [589, 304] width 1073 height 400
click at [481, 340] on div "Add Column" at bounding box center [589, 304] width 1073 height 400
click at [482, 376] on div "Add Column" at bounding box center [589, 304] width 1073 height 400
click at [482, 402] on div "Add Column" at bounding box center [589, 304] width 1073 height 400
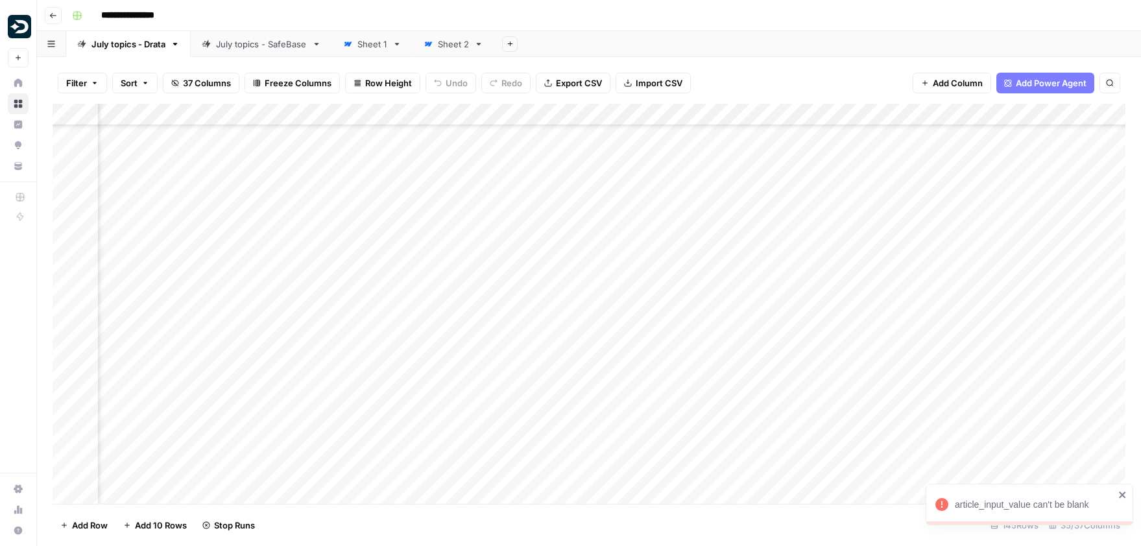
click at [482, 403] on div "Add Column" at bounding box center [589, 304] width 1073 height 400
click at [482, 223] on div "Add Column" at bounding box center [589, 304] width 1073 height 400
click at [482, 259] on div "Add Column" at bounding box center [589, 304] width 1073 height 400
click at [482, 292] on div "Add Column" at bounding box center [589, 304] width 1073 height 400
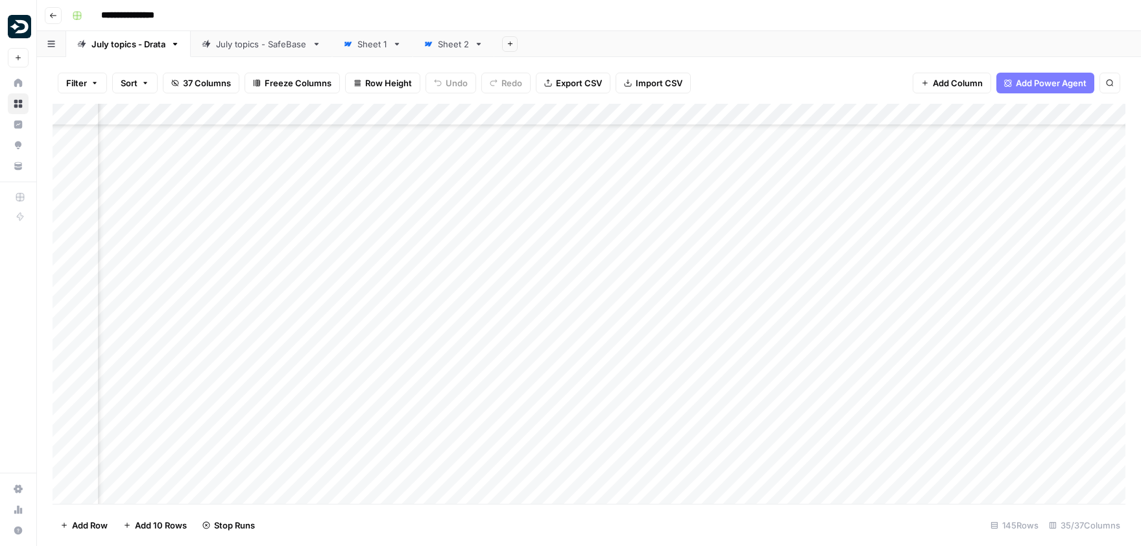
click at [482, 321] on div "Add Column" at bounding box center [589, 304] width 1073 height 400
click at [480, 359] on div "Add Column" at bounding box center [589, 304] width 1073 height 400
click at [480, 388] on div "Add Column" at bounding box center [589, 304] width 1073 height 400
click at [480, 426] on div "Add Column" at bounding box center [589, 304] width 1073 height 400
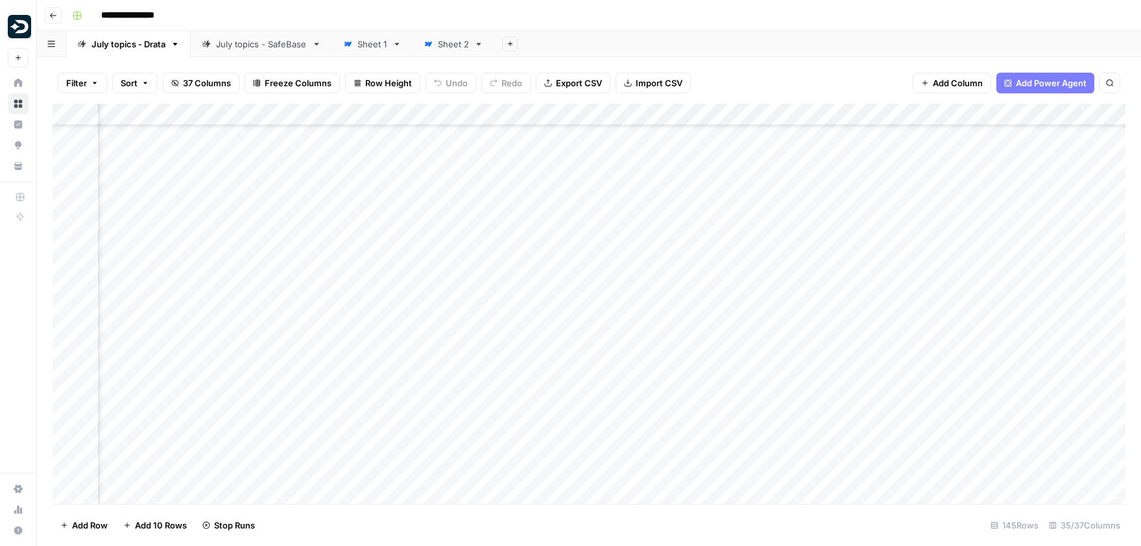
click at [70, 244] on div "Add Column" at bounding box center [589, 304] width 1073 height 400
click at [65, 273] on div "Add Column" at bounding box center [589, 304] width 1073 height 400
click at [68, 311] on div "Add Column" at bounding box center [589, 304] width 1073 height 400
click at [67, 340] on div "Add Column" at bounding box center [589, 304] width 1073 height 400
click at [65, 377] on div "Add Column" at bounding box center [589, 304] width 1073 height 400
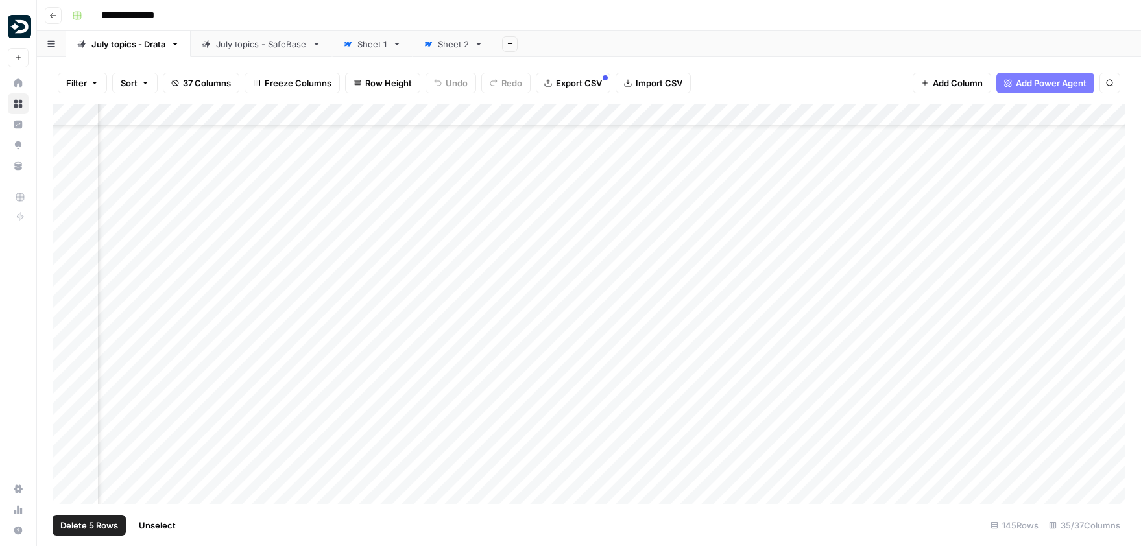
scroll to position [339, 770]
click at [69, 376] on div "Add Column" at bounding box center [589, 304] width 1073 height 400
click at [67, 408] on div "Add Column" at bounding box center [589, 304] width 1073 height 400
click at [66, 439] on div "Add Column" at bounding box center [589, 304] width 1073 height 400
click at [67, 478] on div "Add Column" at bounding box center [589, 304] width 1073 height 400
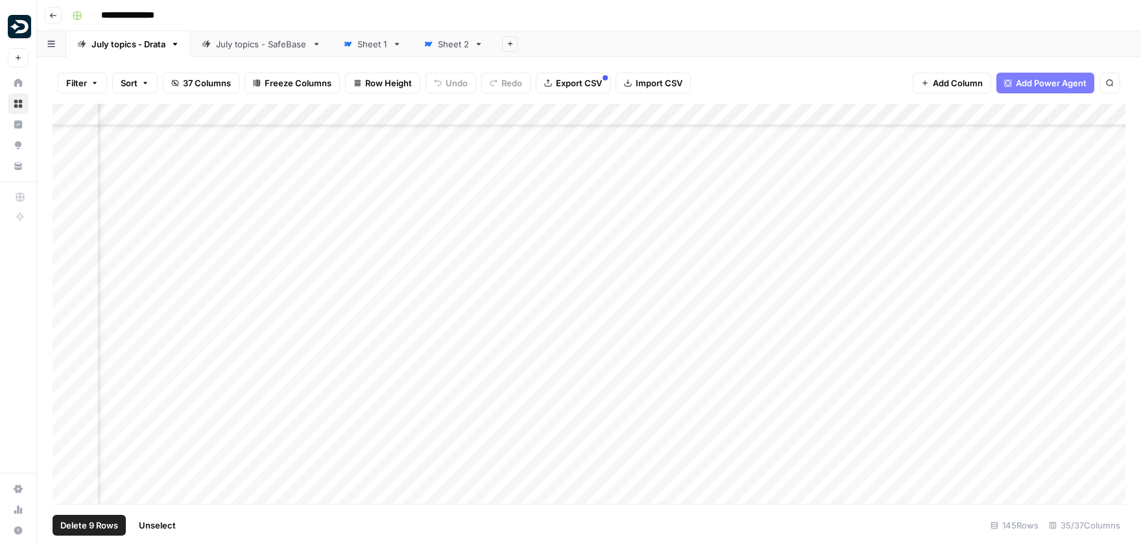
scroll to position [466, 770]
click at [66, 383] on div "Add Column" at bounding box center [589, 304] width 1073 height 400
click at [66, 408] on div "Add Column" at bounding box center [589, 304] width 1073 height 400
click at [66, 419] on div "Add Column" at bounding box center [589, 304] width 1073 height 400
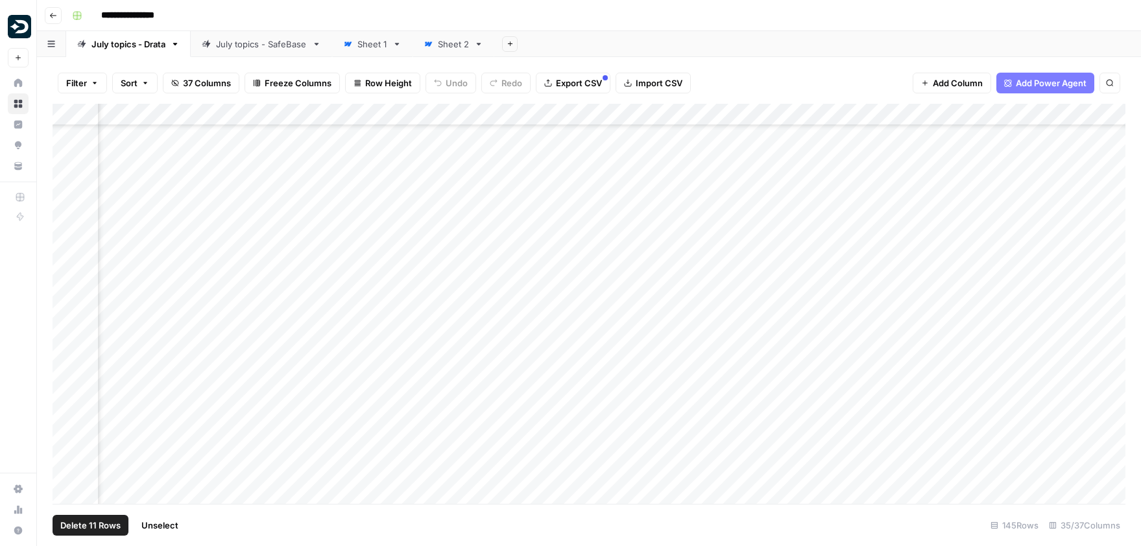
click at [68, 328] on div "Add Column" at bounding box center [589, 304] width 1073 height 400
click at [67, 362] on div "Add Column" at bounding box center [589, 304] width 1073 height 400
click at [68, 399] on div "Add Column" at bounding box center [589, 304] width 1073 height 400
click at [69, 435] on div "Add Column" at bounding box center [589, 304] width 1073 height 400
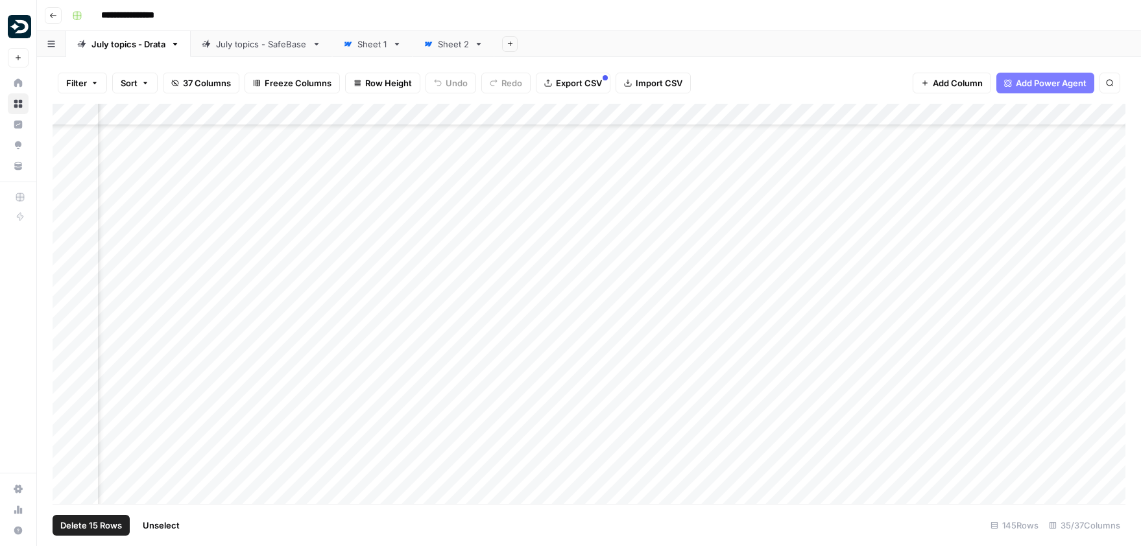
click at [69, 464] on div "Add Column" at bounding box center [589, 304] width 1073 height 400
click at [67, 400] on div "Add Column" at bounding box center [589, 304] width 1073 height 400
click at [67, 429] on div "Add Column" at bounding box center [589, 304] width 1073 height 400
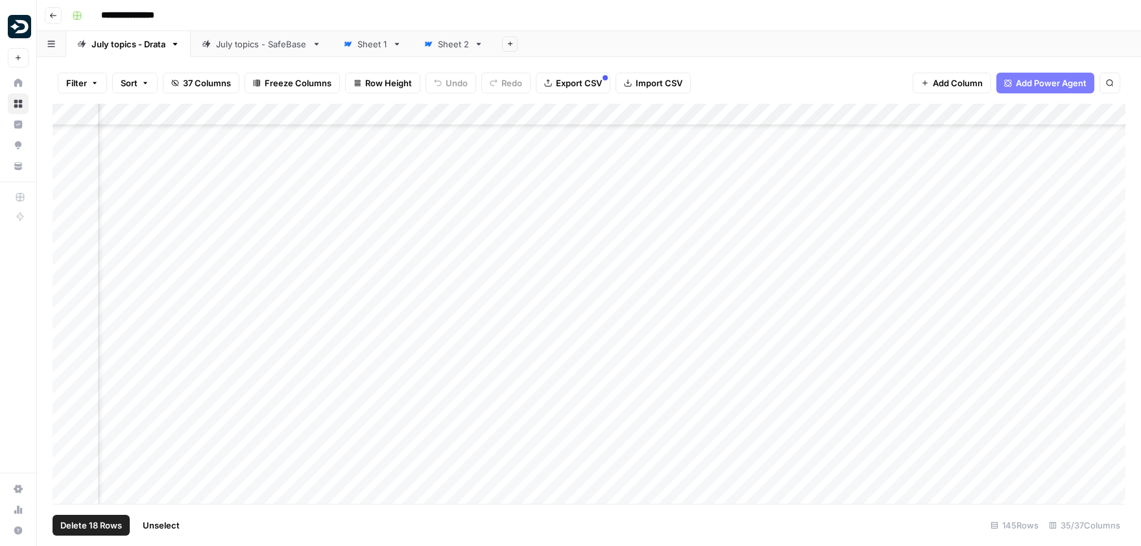
click at [67, 372] on div "Add Column" at bounding box center [589, 304] width 1073 height 400
click at [67, 407] on div "Add Column" at bounding box center [589, 304] width 1073 height 400
click at [65, 447] on div "Add Column" at bounding box center [589, 304] width 1073 height 400
click at [67, 378] on div "Add Column" at bounding box center [589, 304] width 1073 height 400
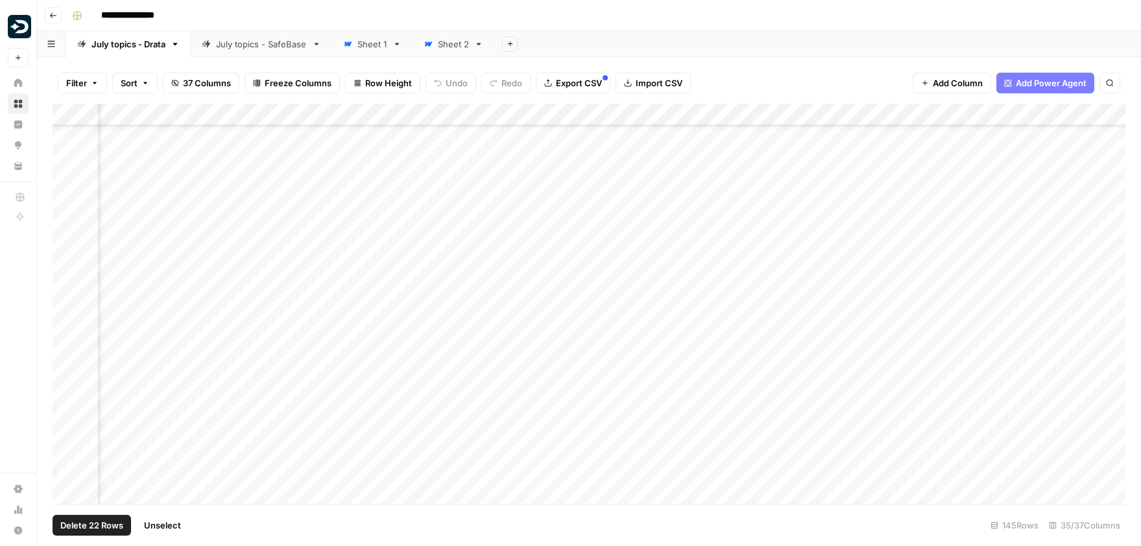
scroll to position [959, 634]
click at [69, 464] on div "Add Column" at bounding box center [589, 304] width 1073 height 400
click at [68, 412] on div "Add Column" at bounding box center [589, 304] width 1073 height 400
click at [65, 442] on div "Add Column" at bounding box center [589, 304] width 1073 height 400
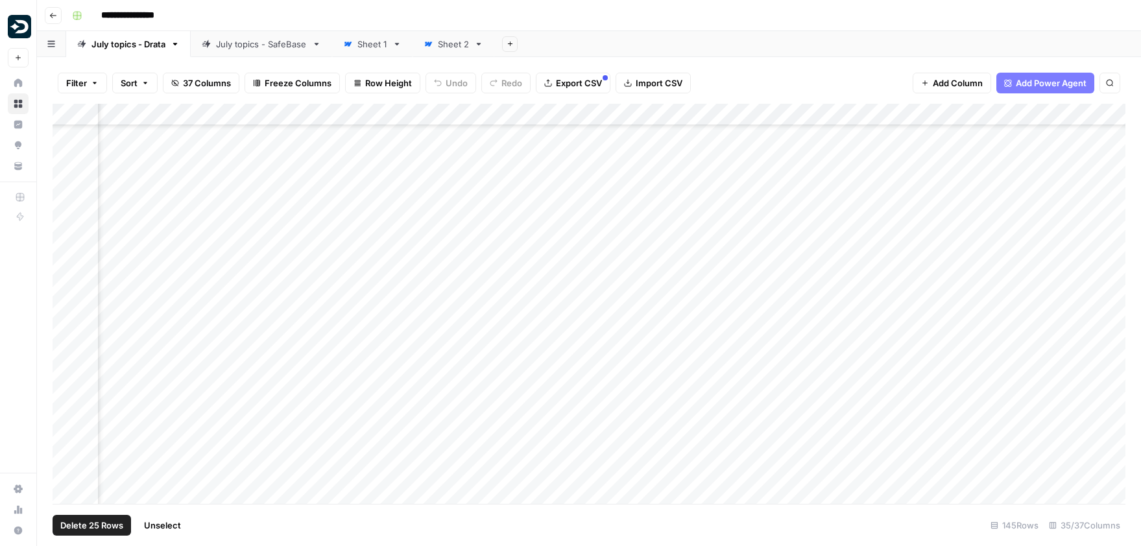
scroll to position [1141, 634]
click at [65, 379] on div "Add Column" at bounding box center [589, 304] width 1073 height 400
click at [67, 345] on div "Add Column" at bounding box center [589, 304] width 1073 height 400
click at [67, 381] on div "Add Column" at bounding box center [589, 304] width 1073 height 400
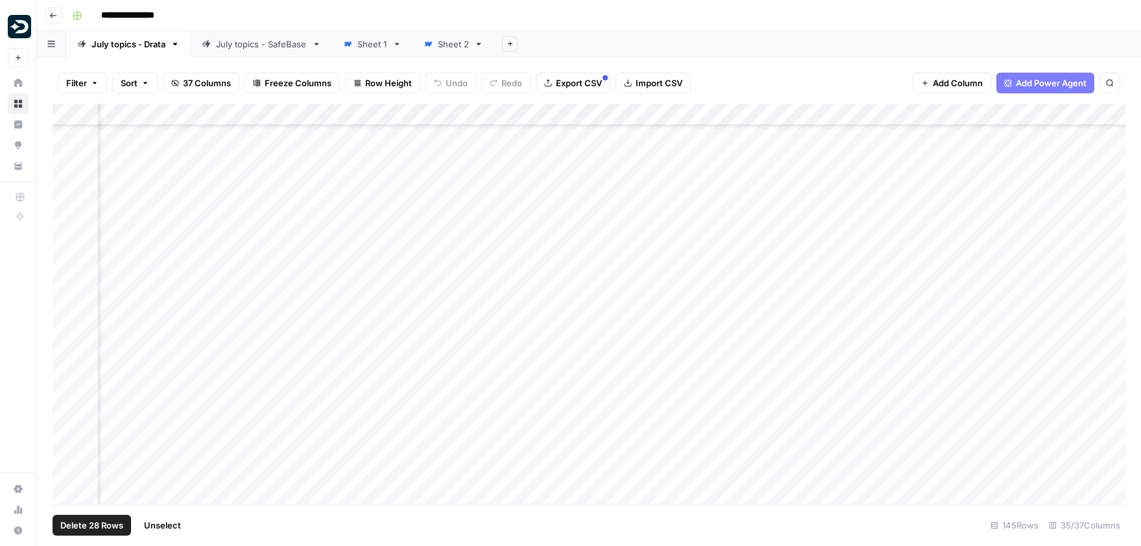
scroll to position [1313, 187]
click at [106, 523] on span "Delete 28 Rows" at bounding box center [91, 525] width 63 height 13
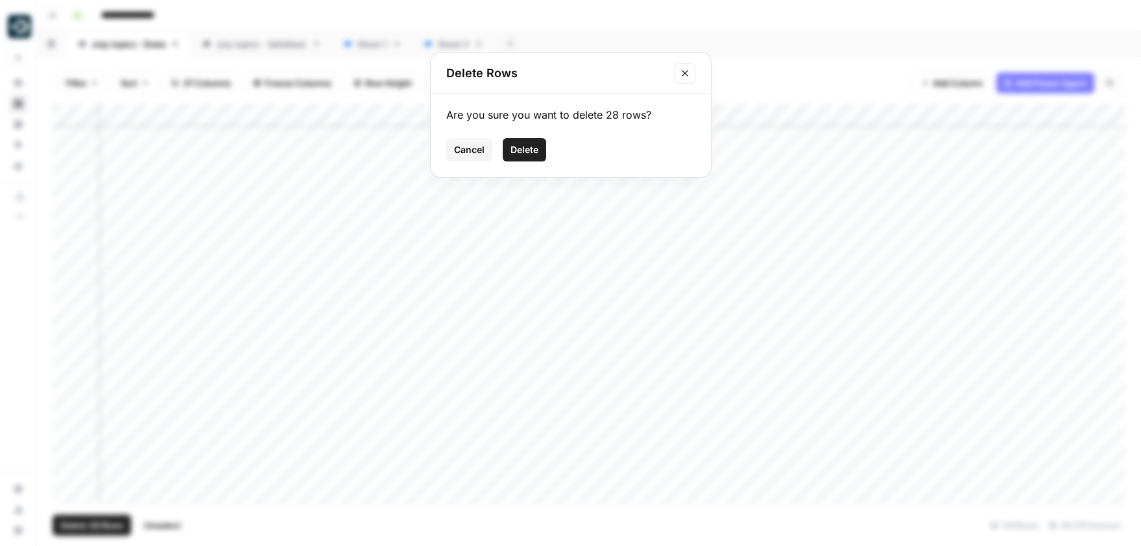
click at [531, 157] on button "Delete" at bounding box center [524, 149] width 43 height 23
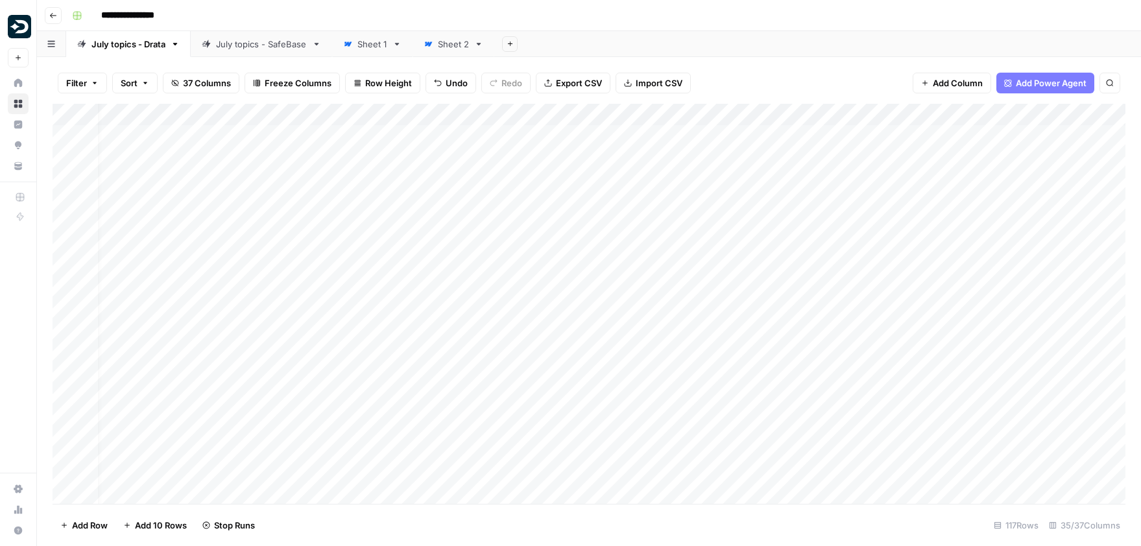
scroll to position [0, 0]
click at [65, 211] on div "Add Column" at bounding box center [589, 304] width 1073 height 400
click at [66, 277] on div "Add Column" at bounding box center [589, 304] width 1073 height 400
click at [67, 305] on div "Add Column" at bounding box center [589, 304] width 1073 height 400
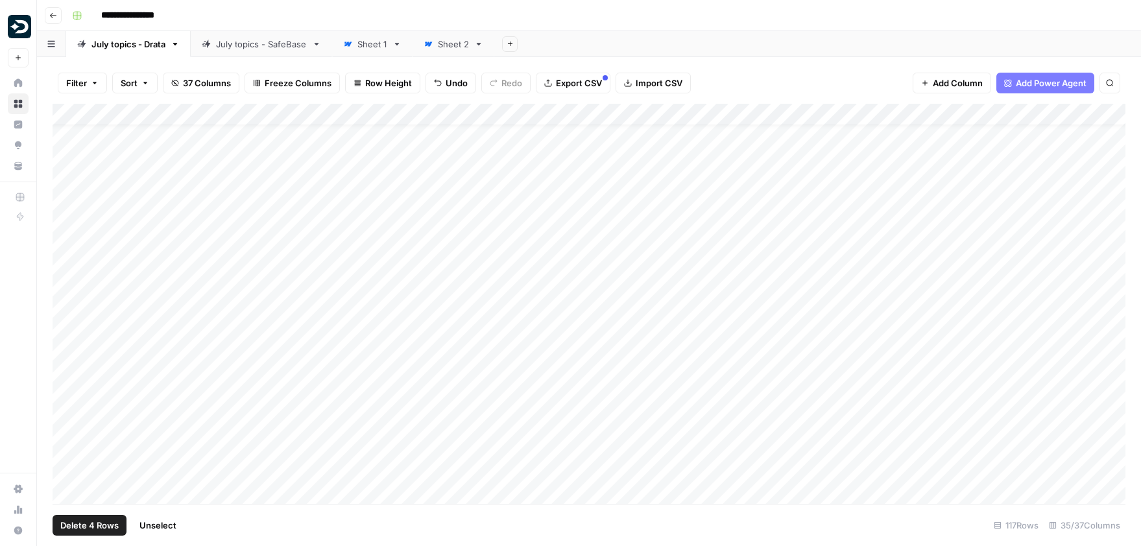
click at [68, 344] on div "Add Column" at bounding box center [589, 304] width 1073 height 400
click at [68, 369] on div "Add Column" at bounding box center [589, 304] width 1073 height 400
click at [66, 379] on div "Add Column" at bounding box center [589, 304] width 1073 height 400
click at [65, 362] on div "Add Column" at bounding box center [589, 304] width 1073 height 400
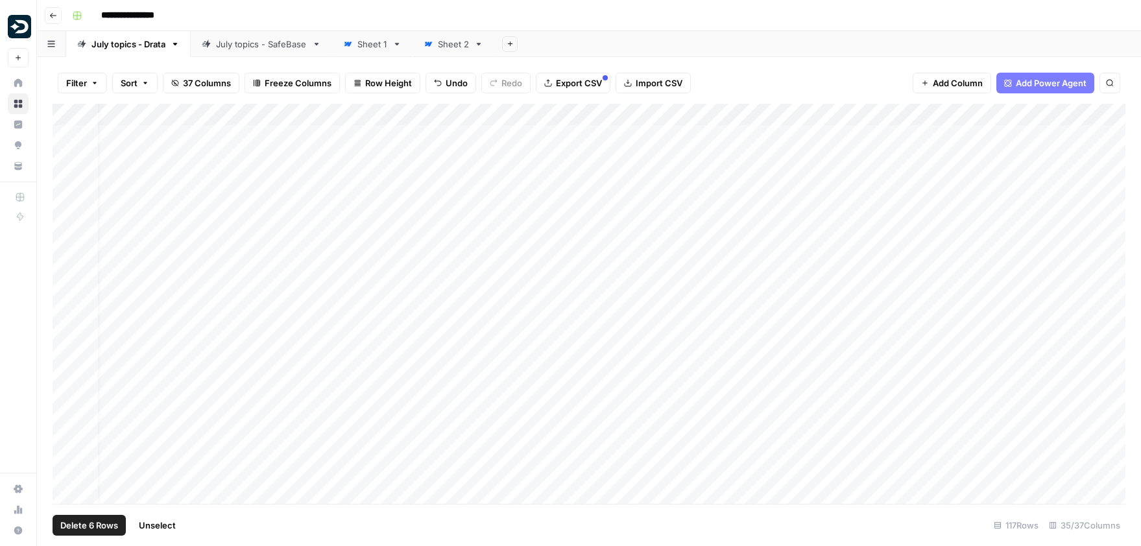
scroll to position [0, 17]
click at [82, 529] on span "Delete 6 Rows" at bounding box center [89, 525] width 58 height 13
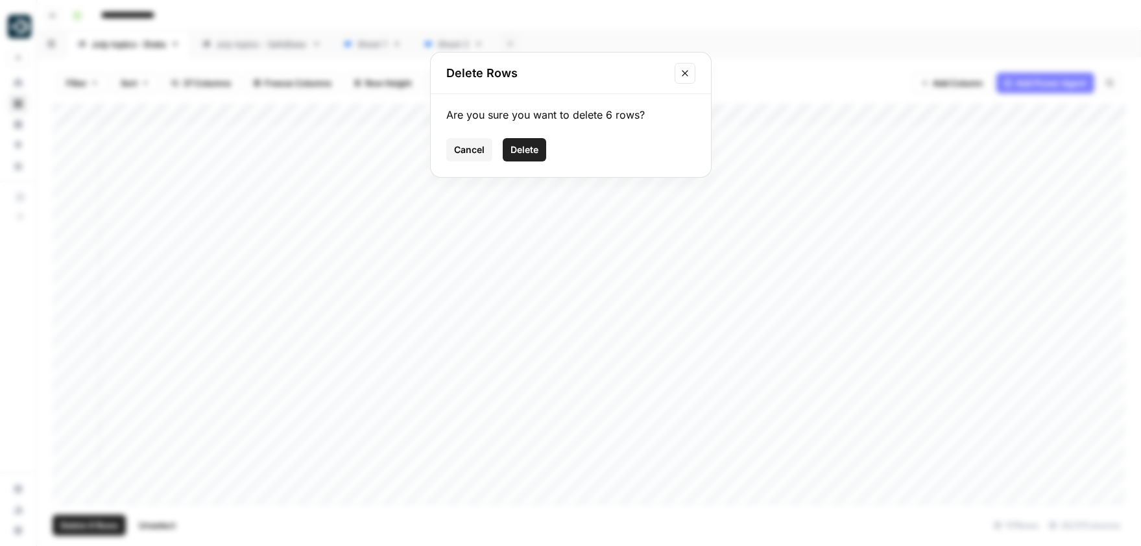
click at [529, 148] on span "Delete" at bounding box center [524, 149] width 28 height 13
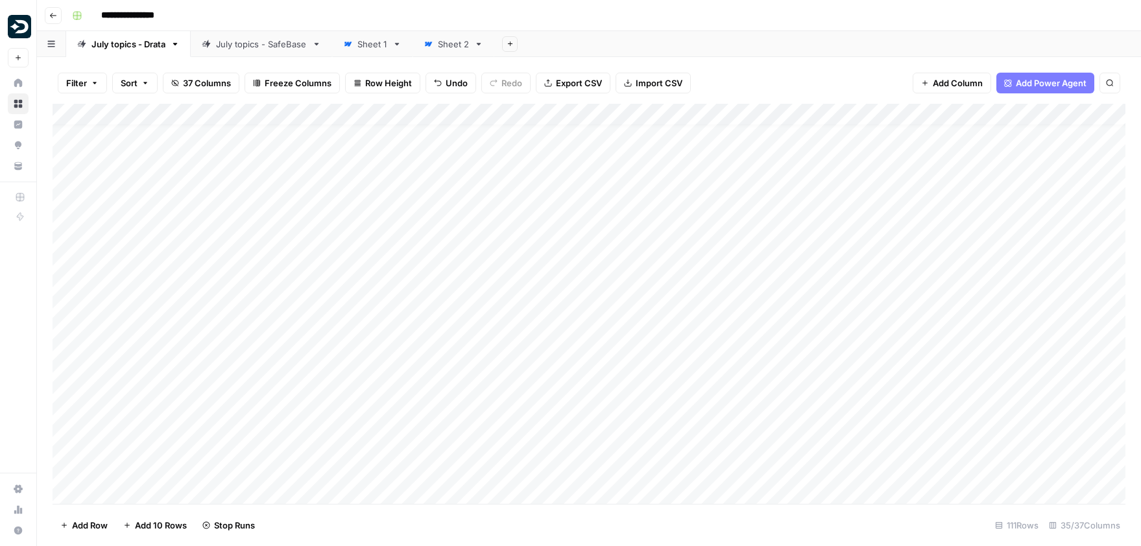
scroll to position [12, 0]
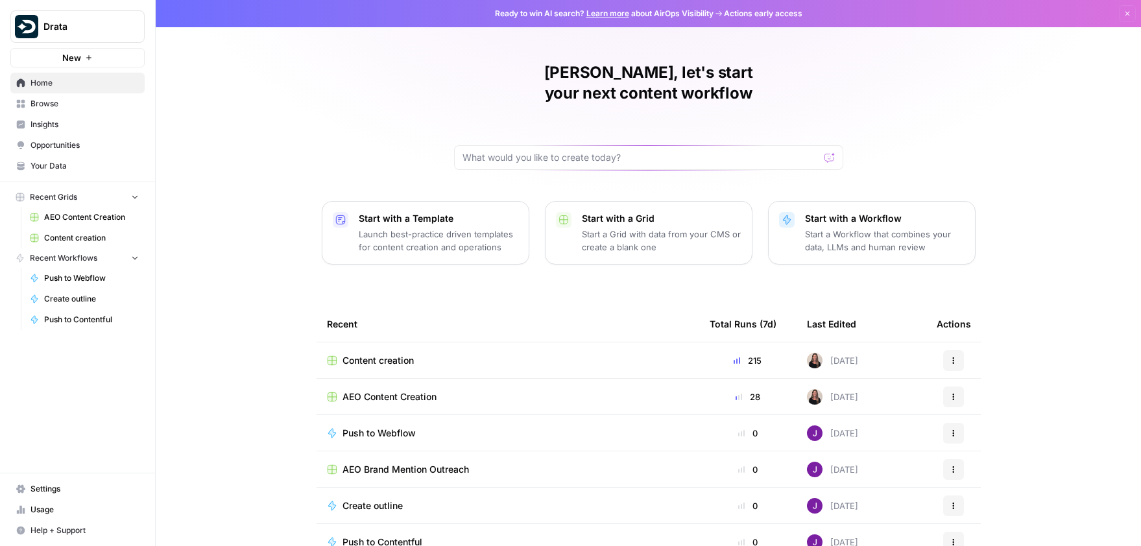
click at [380, 351] on td "Content creation" at bounding box center [507, 360] width 383 height 36
click at [380, 354] on span "Content creation" at bounding box center [377, 360] width 71 height 13
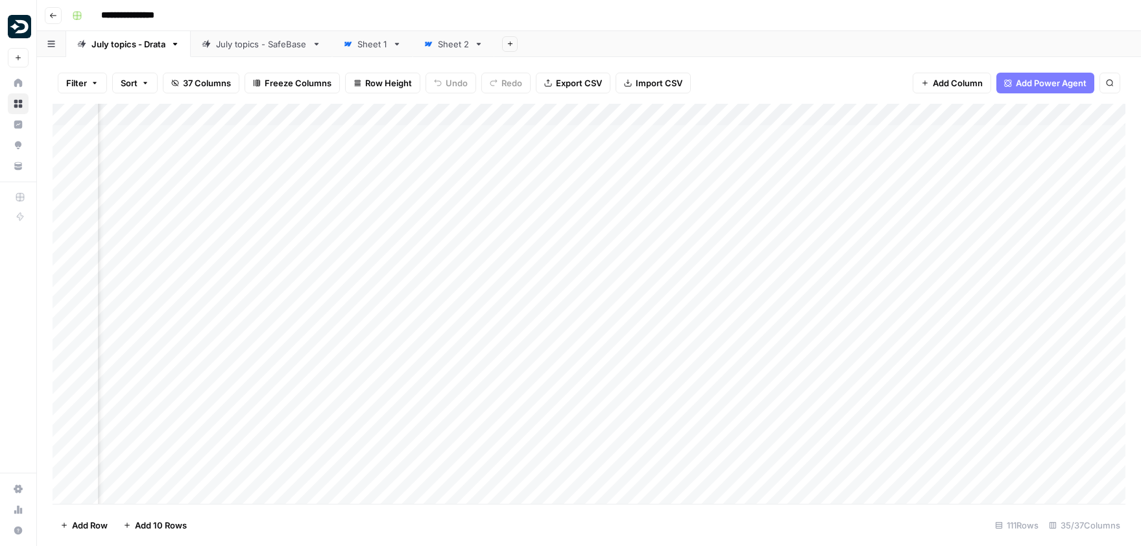
scroll to position [0, 2042]
click at [504, 268] on div "Add Column" at bounding box center [589, 304] width 1073 height 400
click at [501, 337] on div "Add Column" at bounding box center [589, 304] width 1073 height 400
click at [503, 371] on div "Add Column" at bounding box center [589, 304] width 1073 height 400
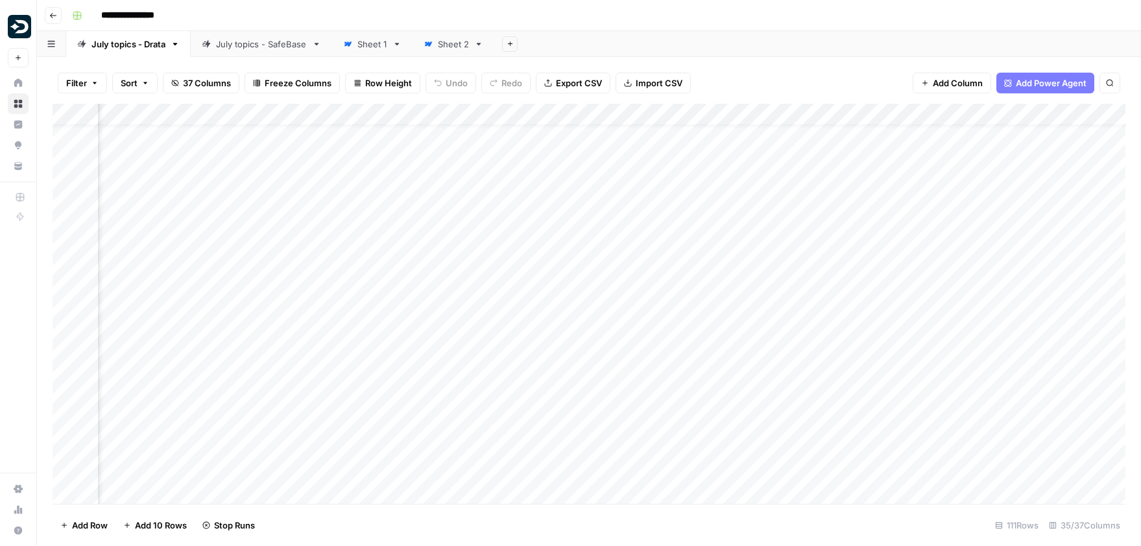
click at [513, 381] on div "Add Column" at bounding box center [589, 304] width 1073 height 400
click at [514, 417] on div "Add Column" at bounding box center [589, 304] width 1073 height 400
click at [514, 449] on div "Add Column" at bounding box center [589, 304] width 1073 height 400
click at [637, 144] on div "Add Column" at bounding box center [589, 304] width 1073 height 400
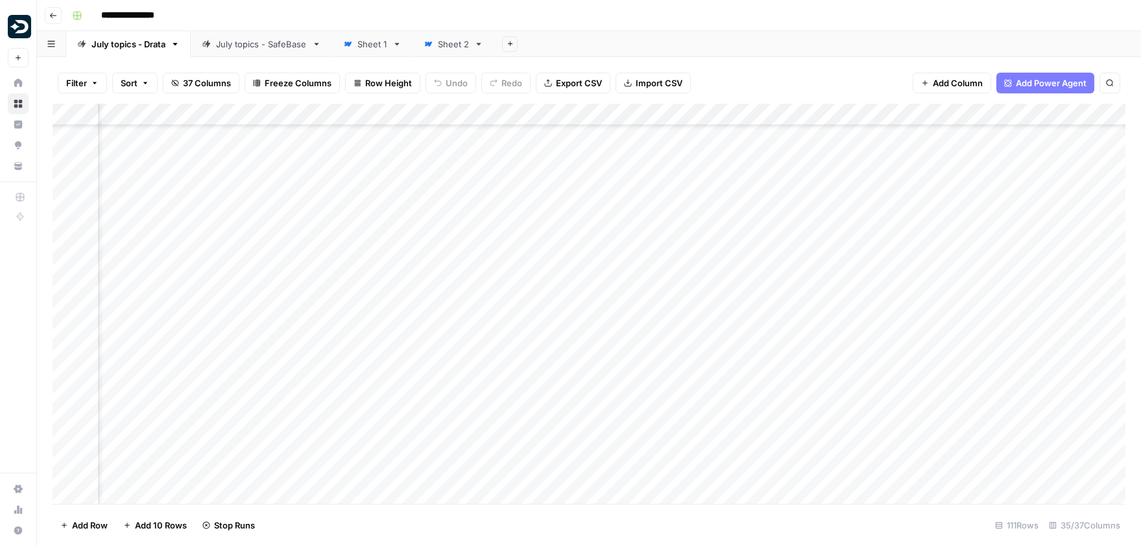
click at [641, 185] on div "Add Column" at bounding box center [589, 304] width 1073 height 400
click at [639, 215] on div "Add Column" at bounding box center [589, 304] width 1073 height 400
click at [639, 244] on div "Add Column" at bounding box center [589, 304] width 1073 height 400
click at [639, 285] on div "Add Column" at bounding box center [589, 304] width 1073 height 400
click at [639, 317] on div "Add Column" at bounding box center [589, 304] width 1073 height 400
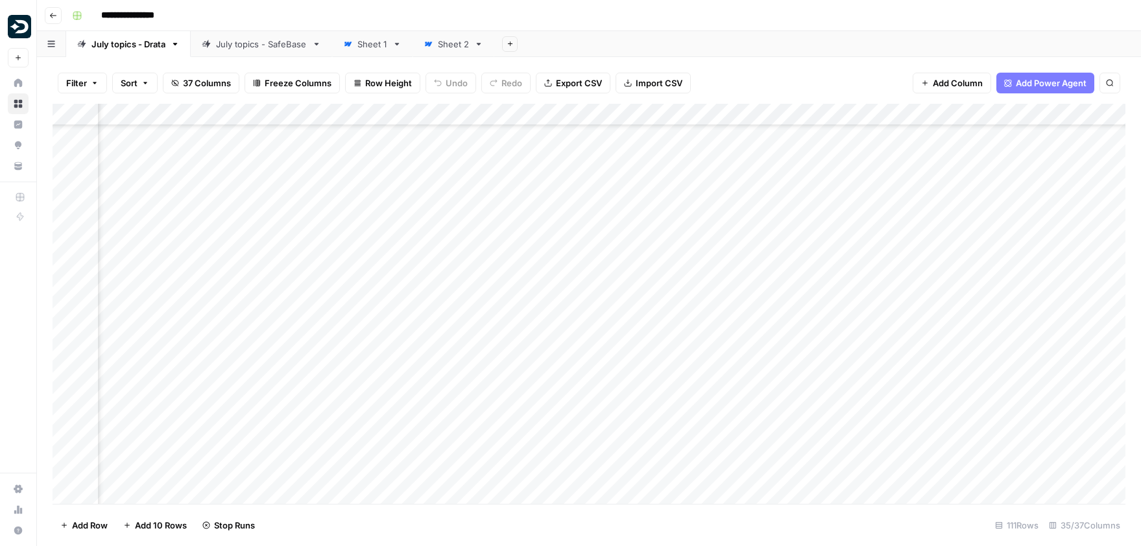
click at [640, 344] on div "Add Column" at bounding box center [589, 304] width 1073 height 400
click at [640, 381] on div "Add Column" at bounding box center [589, 304] width 1073 height 400
click at [639, 420] on div "Add Column" at bounding box center [589, 304] width 1073 height 400
click at [635, 450] on div "Add Column" at bounding box center [589, 304] width 1073 height 400
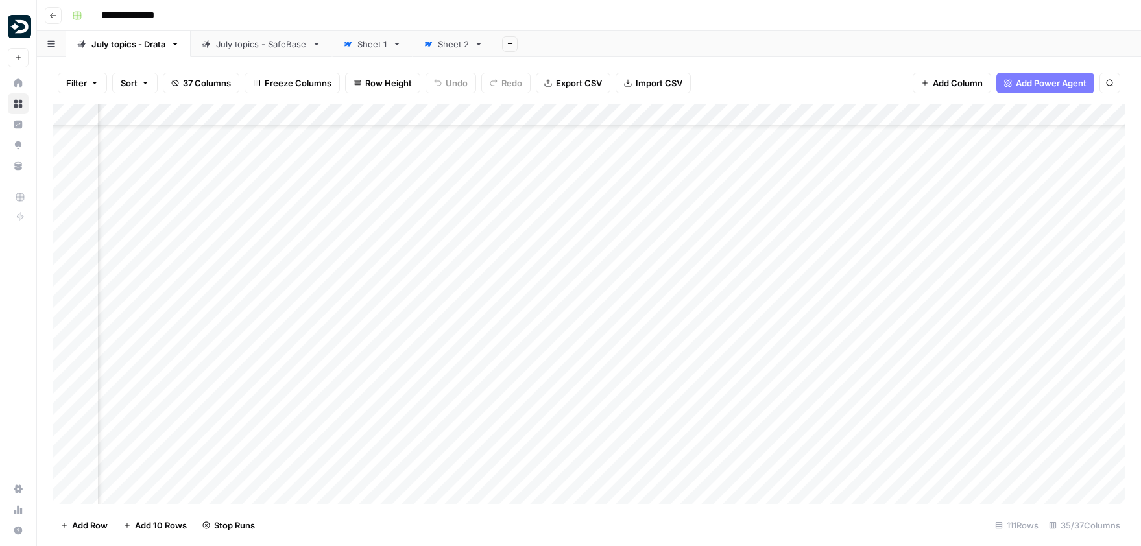
click at [639, 453] on div "Add Column" at bounding box center [589, 304] width 1073 height 400
click at [553, 335] on div "Add Column" at bounding box center [589, 304] width 1073 height 400
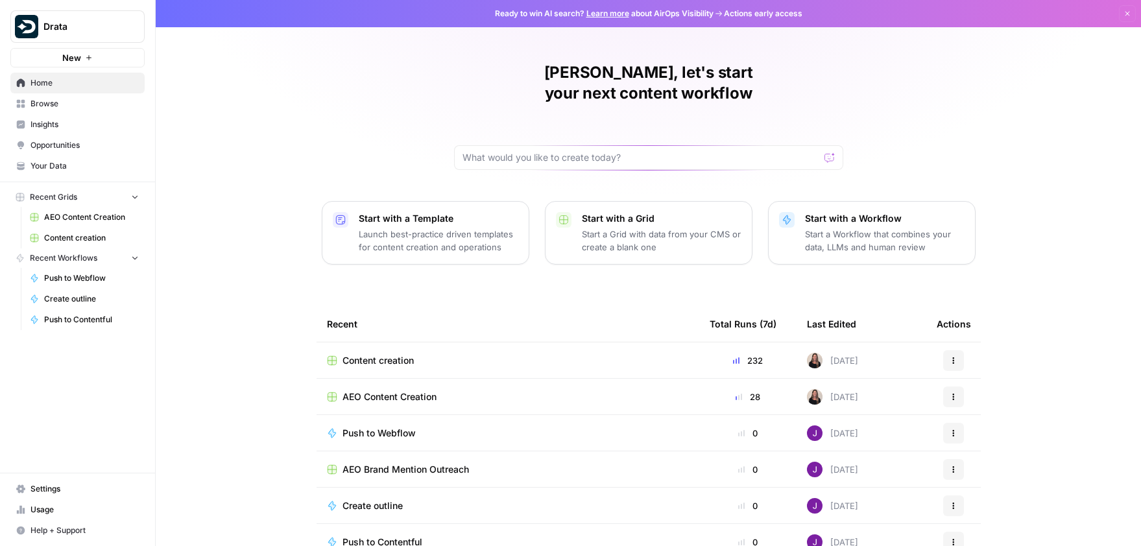
click at [407, 354] on span "Content creation" at bounding box center [377, 360] width 71 height 13
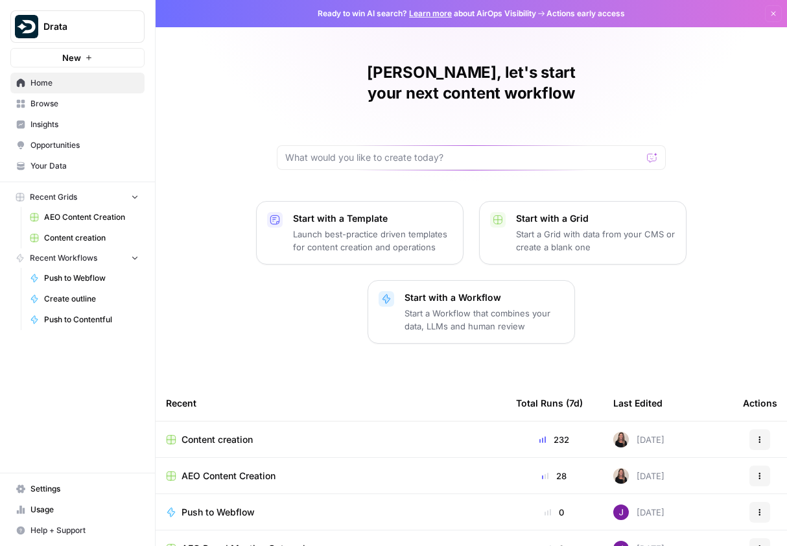
click at [246, 433] on span "Content creation" at bounding box center [217, 439] width 71 height 13
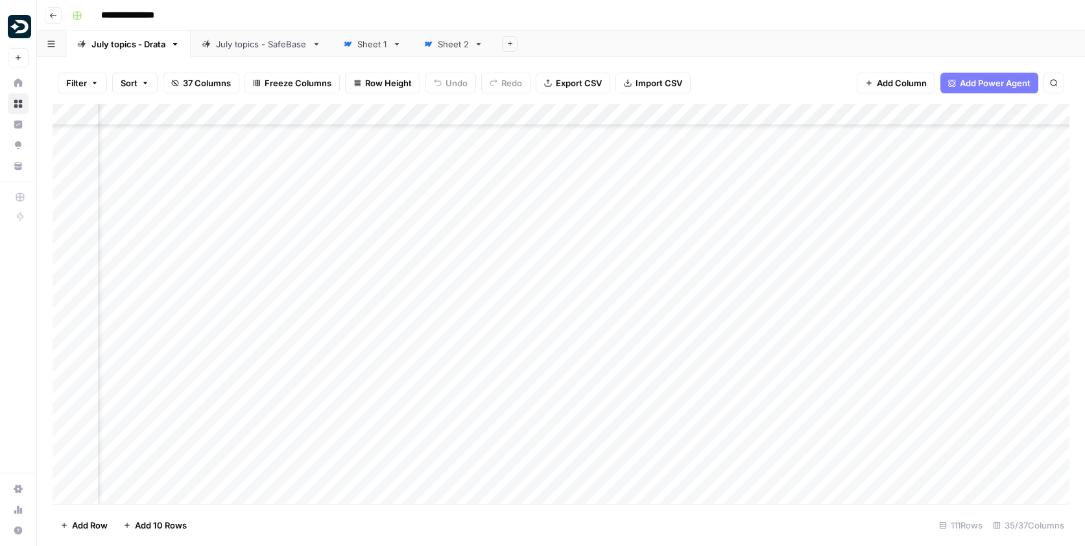
scroll to position [296, 3045]
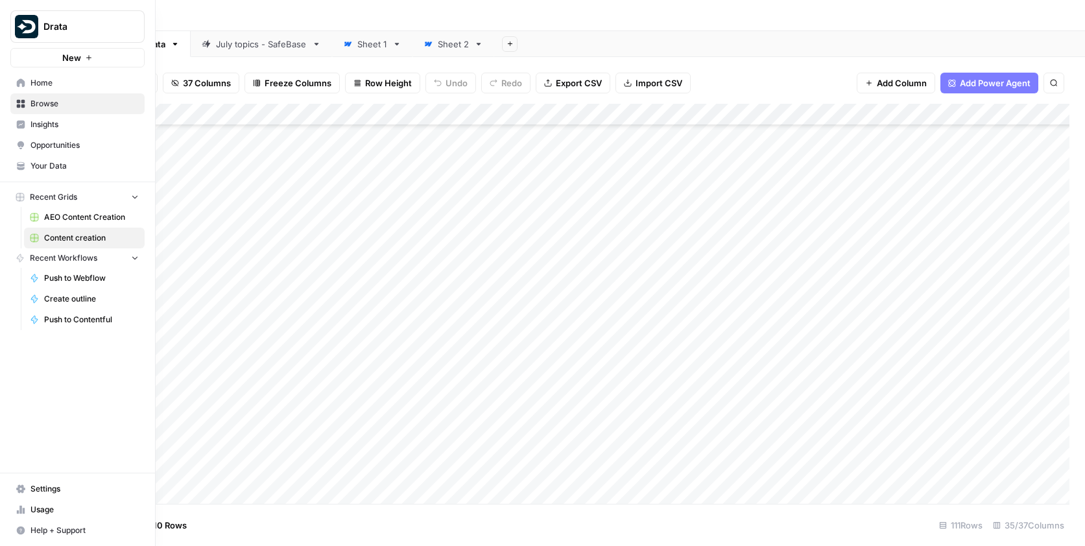
click at [37, 144] on span "Opportunities" at bounding box center [84, 145] width 108 height 12
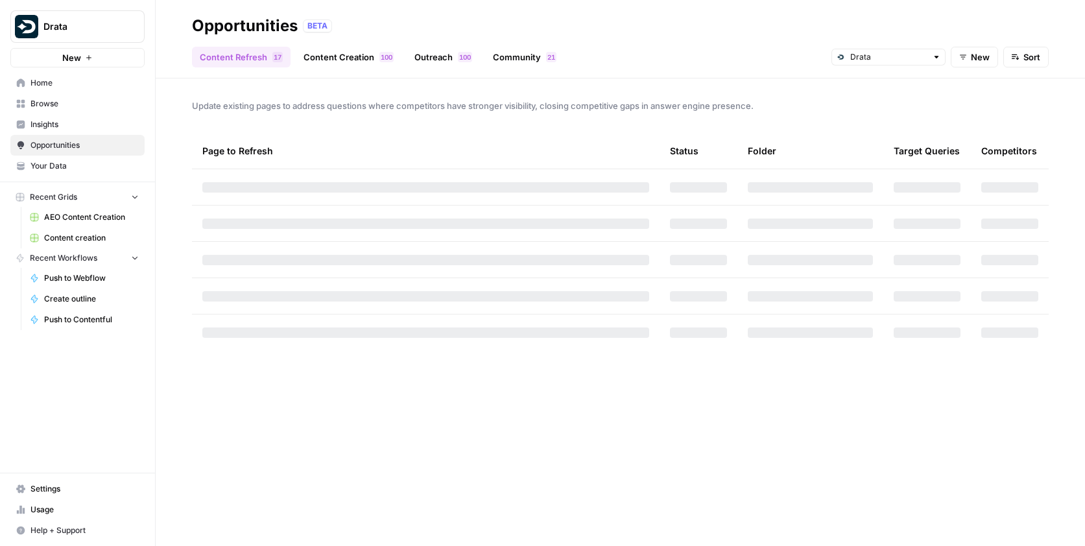
click at [37, 160] on span "Your Data" at bounding box center [84, 166] width 108 height 12
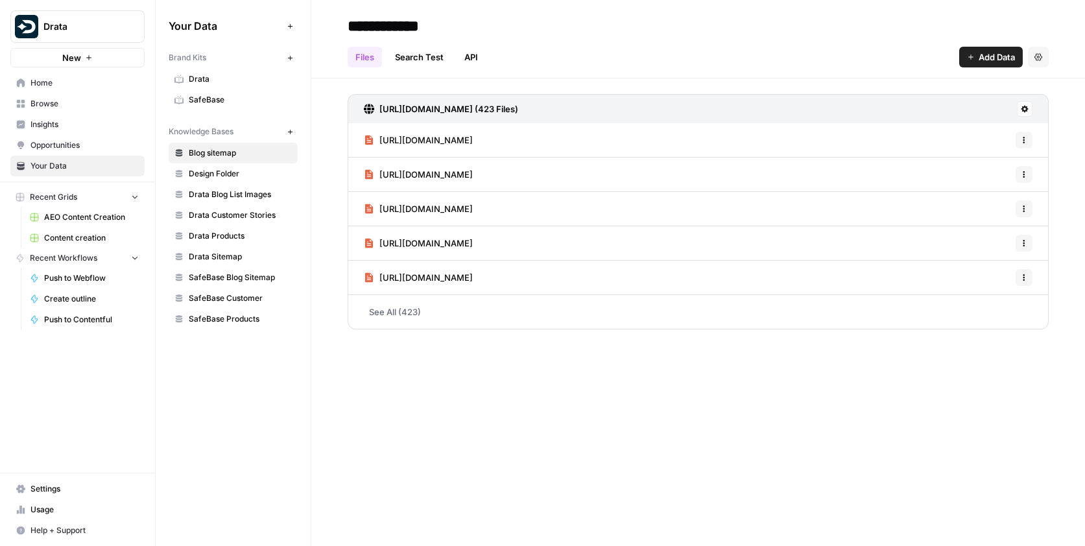
click at [47, 77] on span "Home" at bounding box center [84, 83] width 108 height 12
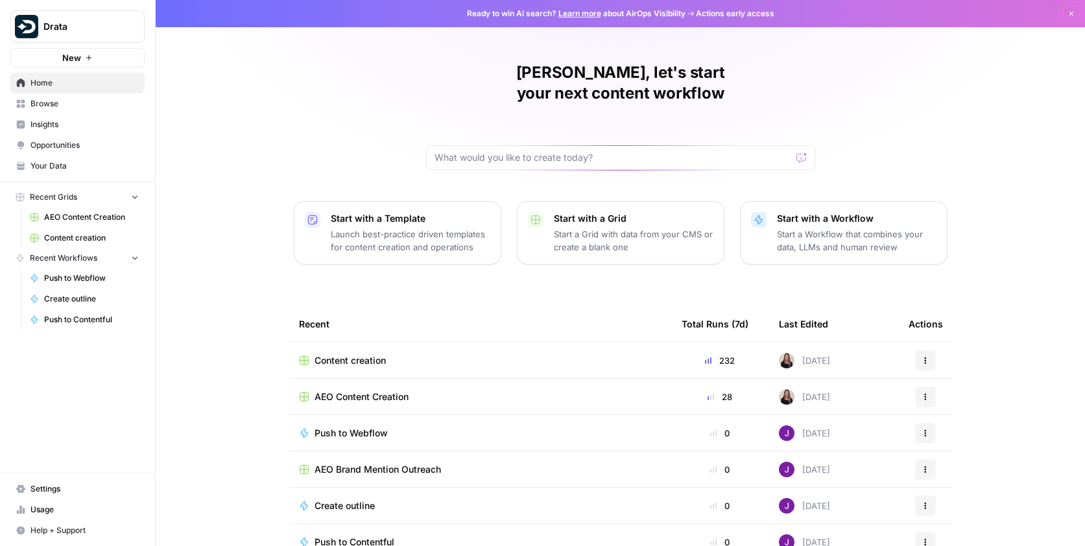
click at [340, 354] on span "Content creation" at bounding box center [350, 360] width 71 height 13
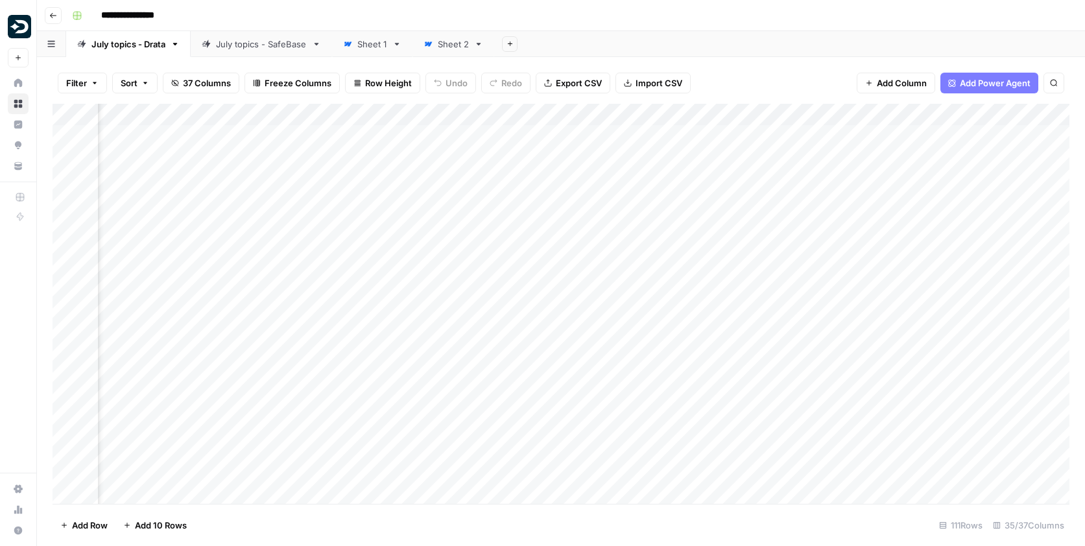
scroll to position [0, 2836]
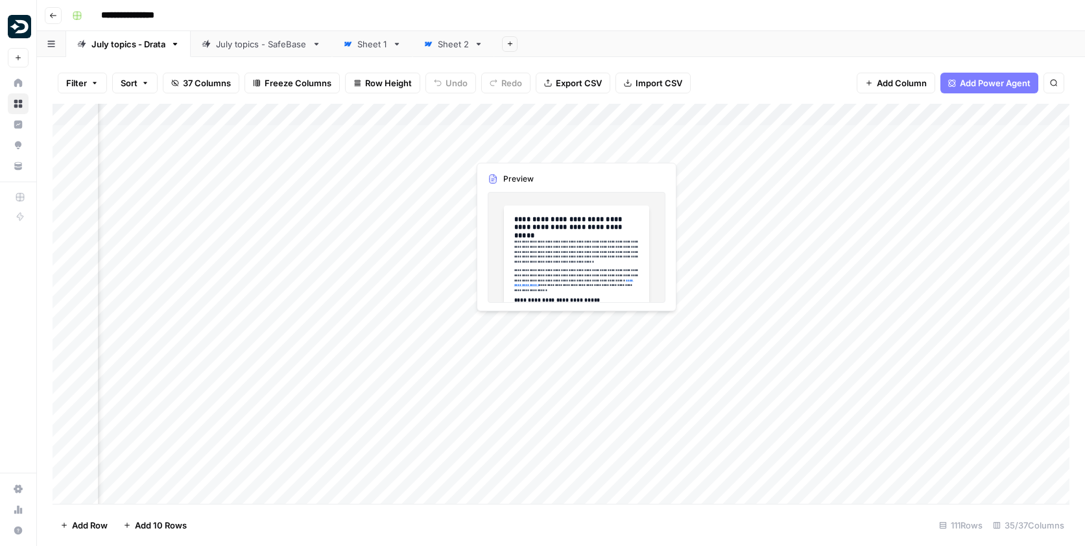
click at [499, 143] on div "Add Column" at bounding box center [561, 304] width 1017 height 400
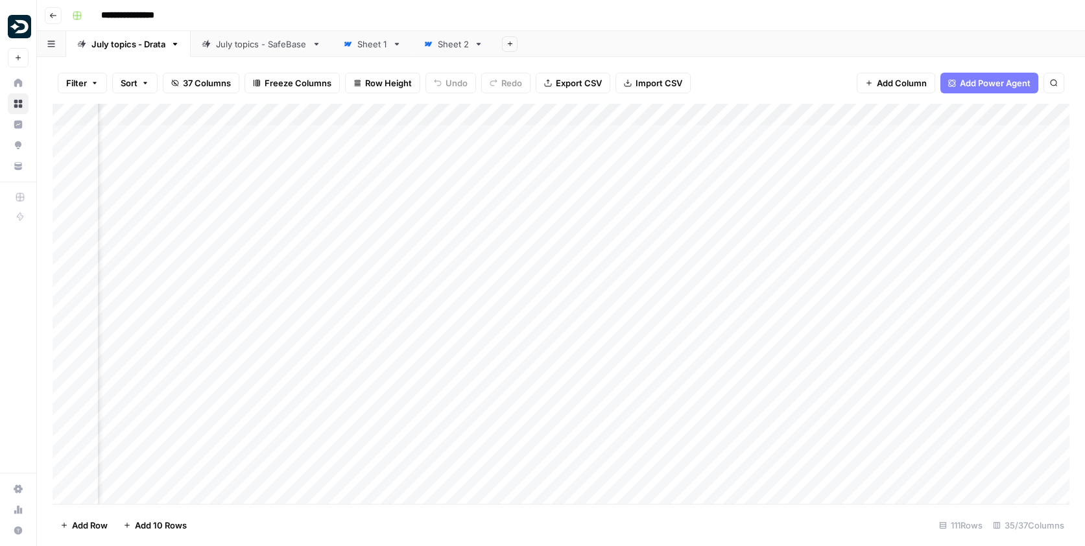
click at [554, 132] on div "Add Column" at bounding box center [561, 304] width 1017 height 400
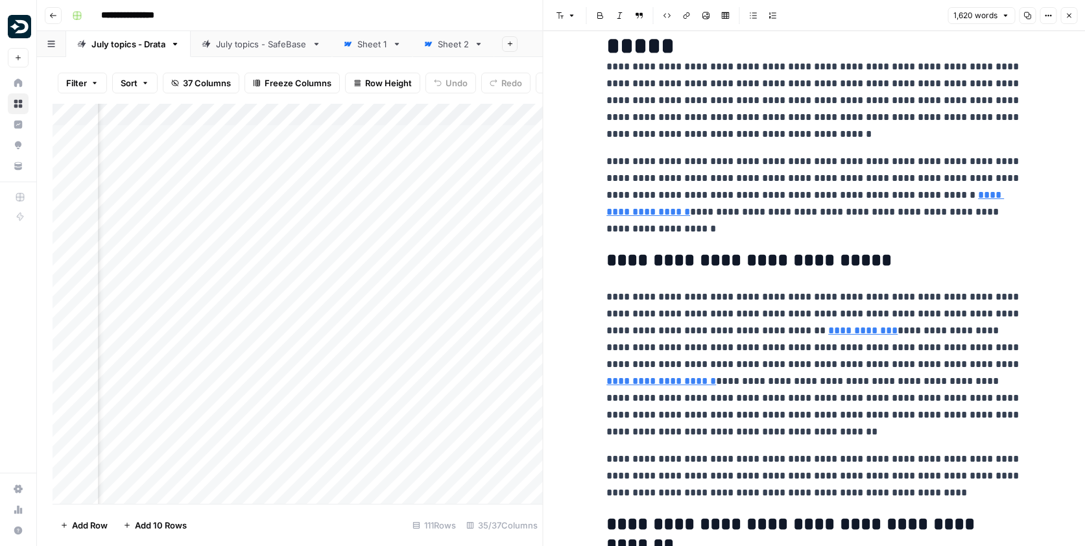
scroll to position [110, 0]
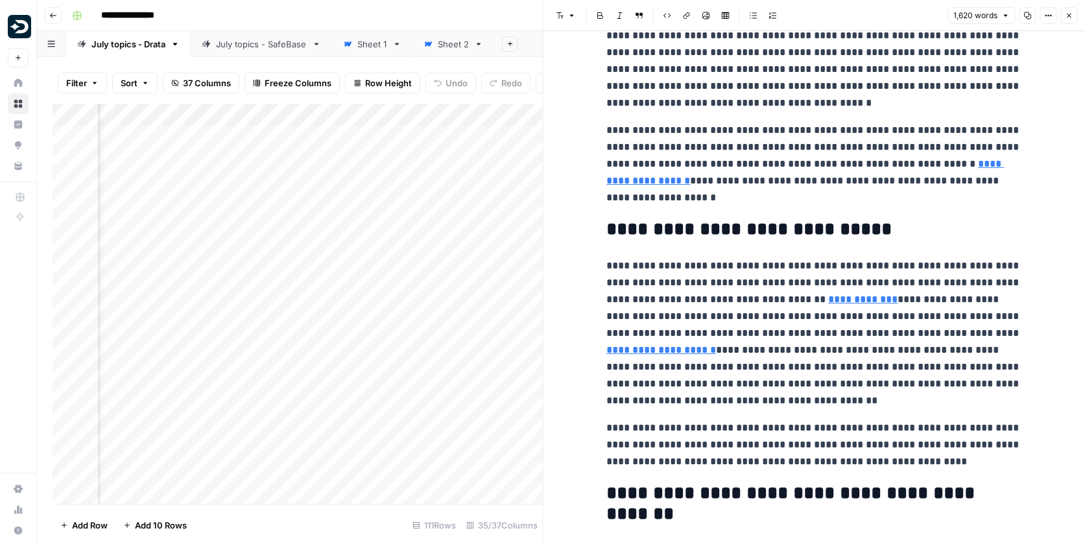
click at [816, 270] on p "**********" at bounding box center [813, 333] width 415 height 152
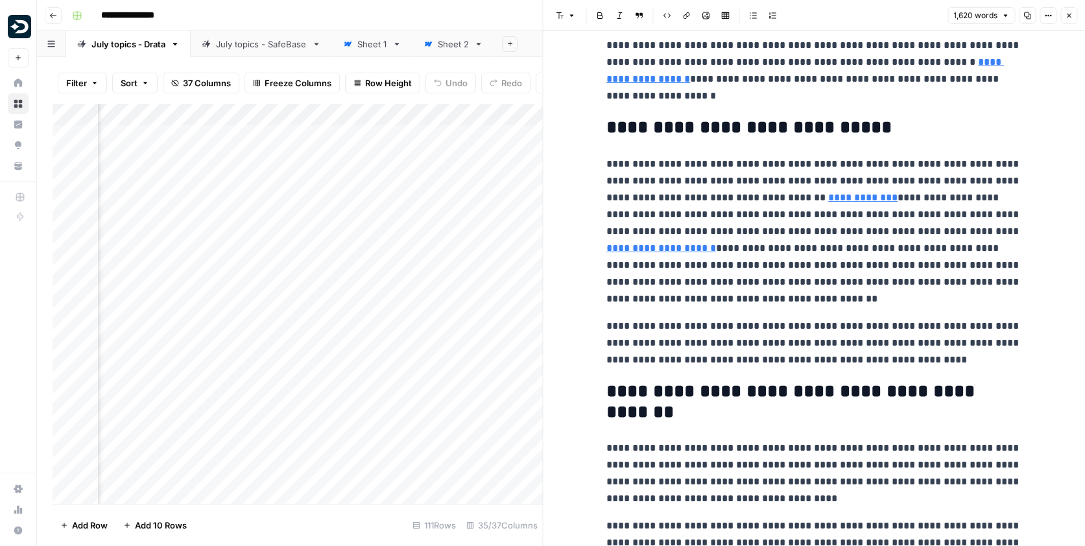
scroll to position [313, 0]
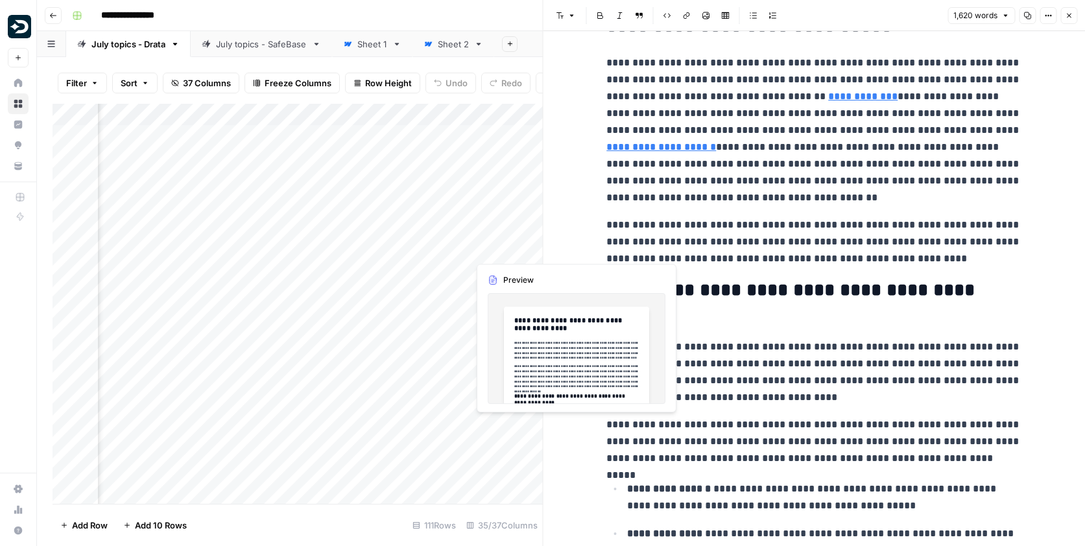
click at [508, 132] on div "Add Column" at bounding box center [298, 304] width 490 height 400
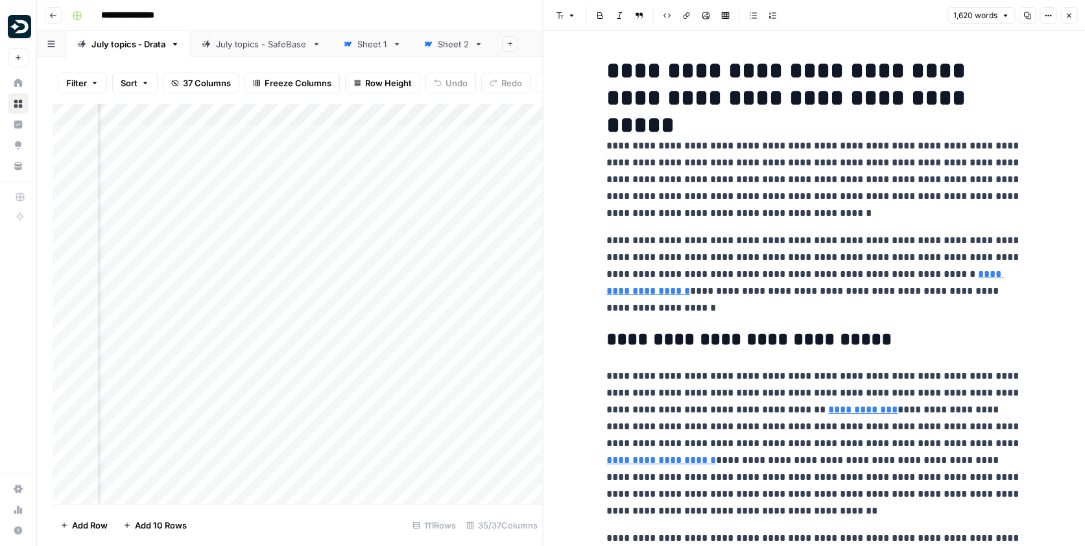
click at [506, 210] on div "Add Column" at bounding box center [298, 304] width 490 height 400
click at [816, 18] on icon "button" at bounding box center [1069, 16] width 8 height 8
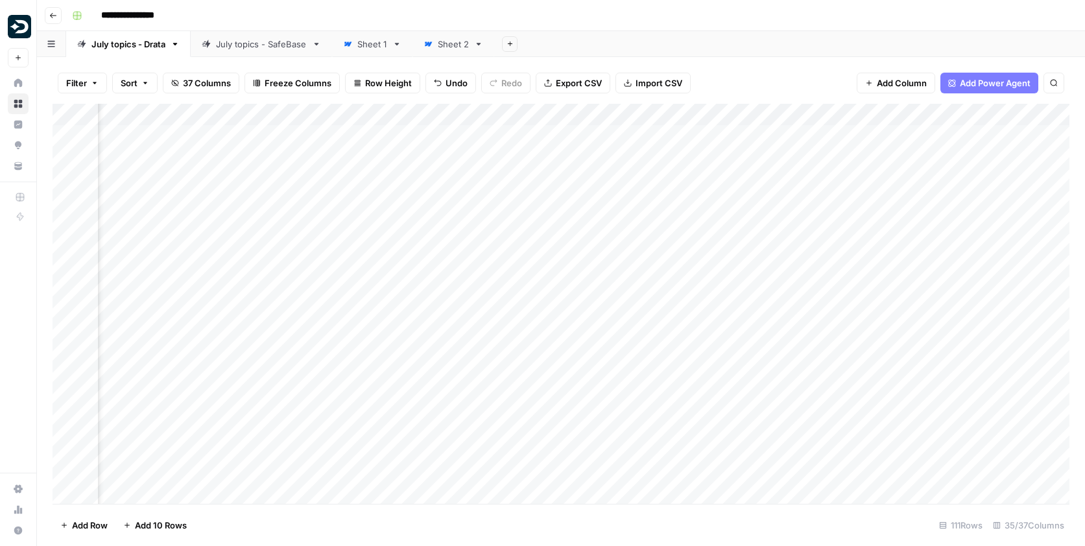
scroll to position [0, 2707]
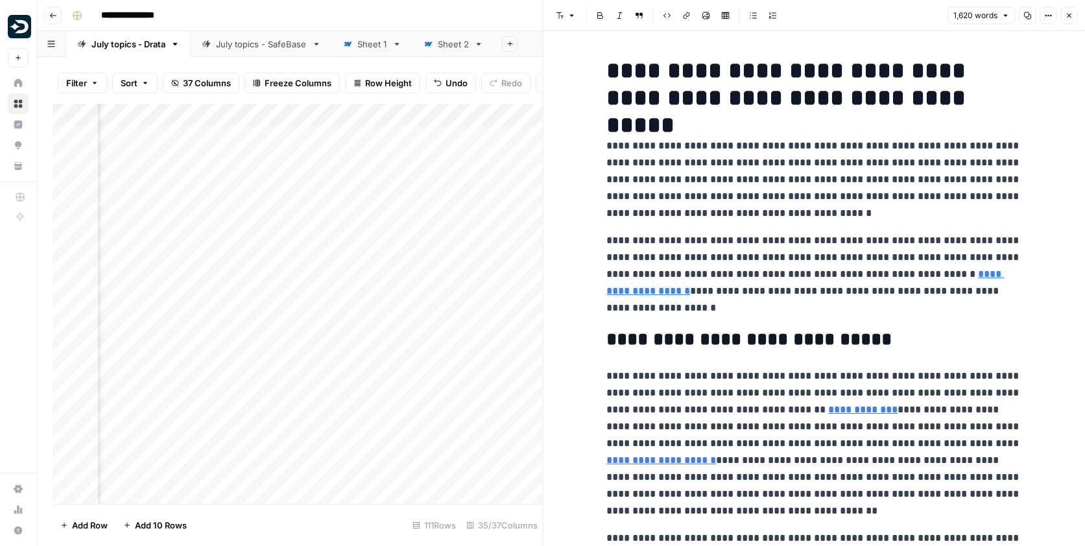
click at [816, 18] on icon "button" at bounding box center [1069, 16] width 8 height 8
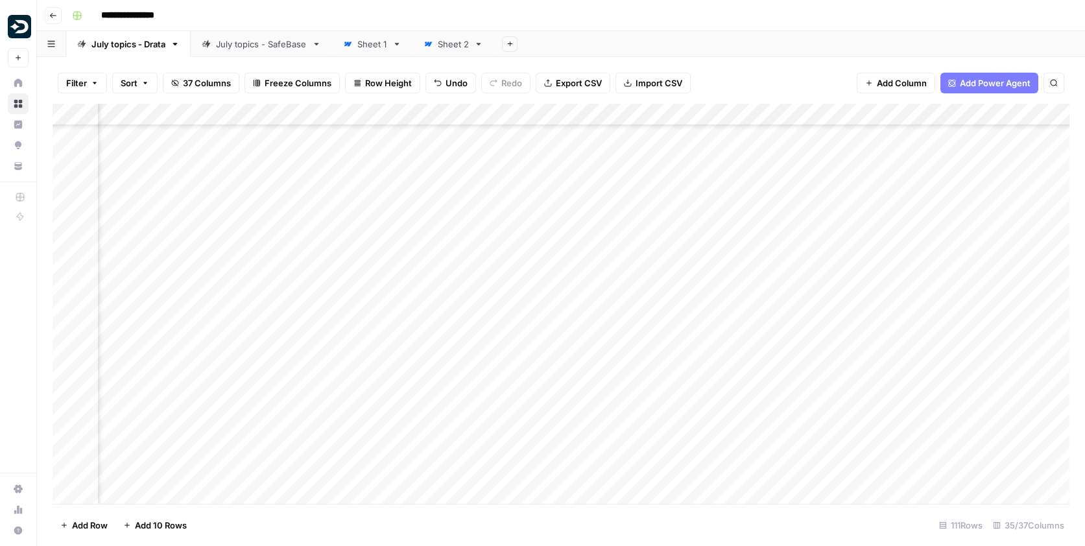
scroll to position [99, 1060]
